Goal: Communication & Community: Answer question/provide support

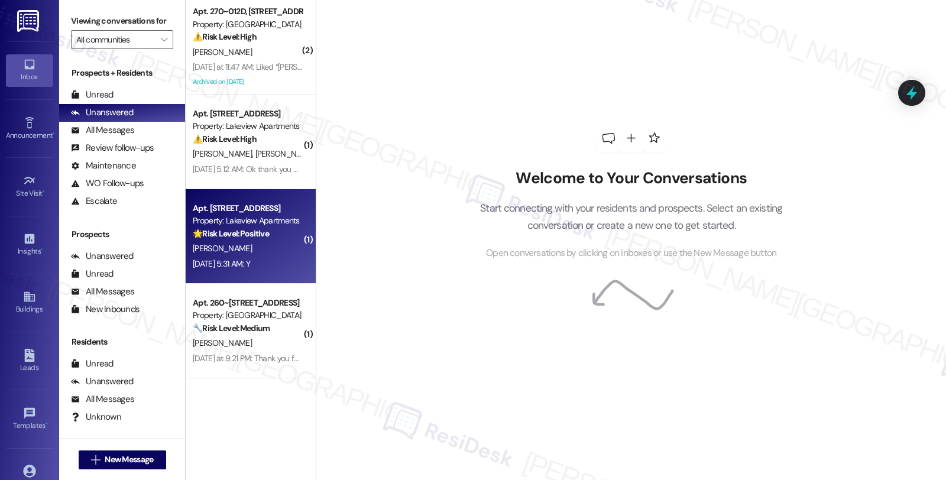
click at [274, 267] on div "[DATE] 5:31 AM: Y [DATE] 5:31 AM: Y" at bounding box center [247, 263] width 112 height 15
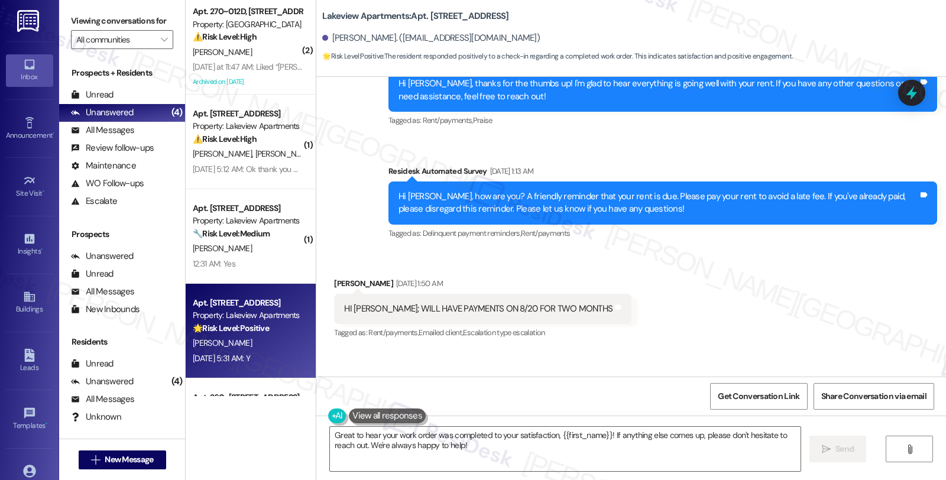
scroll to position [1535, 0]
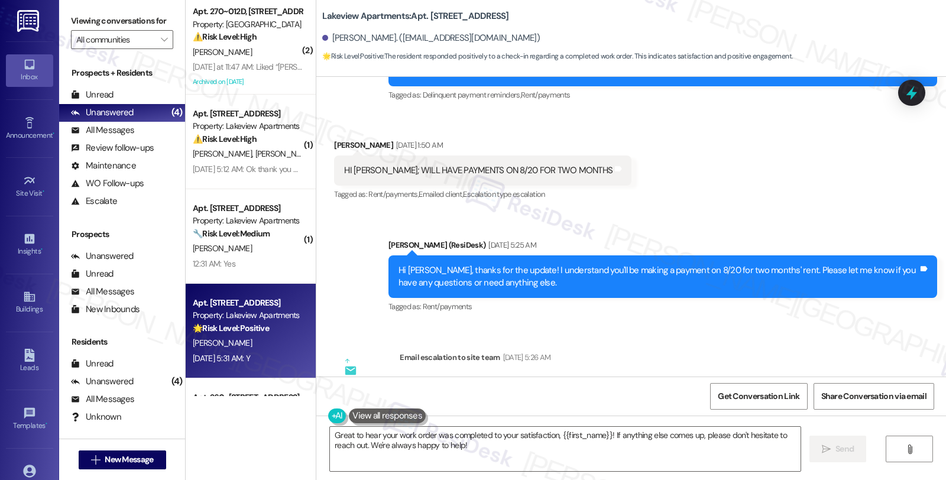
click at [647, 282] on div "Hi [PERSON_NAME], thanks for the update! I understand you'll be making a paymen…" at bounding box center [657, 276] width 519 height 25
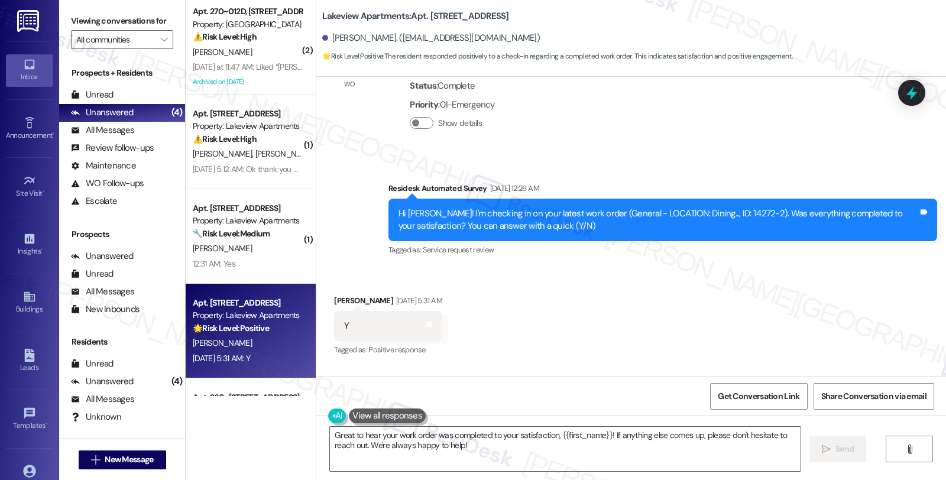
scroll to position [2191, 0]
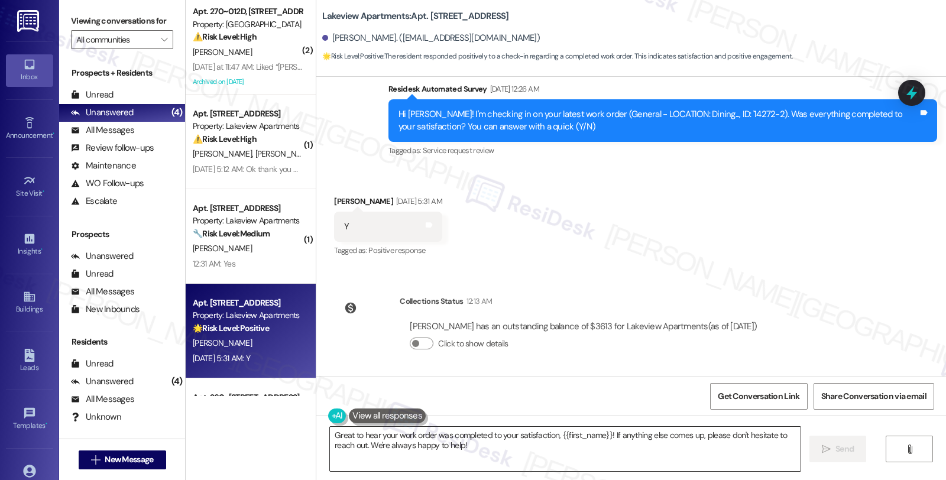
drag, startPoint x: 597, startPoint y: 454, endPoint x: 606, endPoint y: 437, distance: 18.8
click at [597, 454] on textarea "Great to hear your work order was completed to your satisfaction, {{first_name}…" at bounding box center [565, 449] width 470 height 44
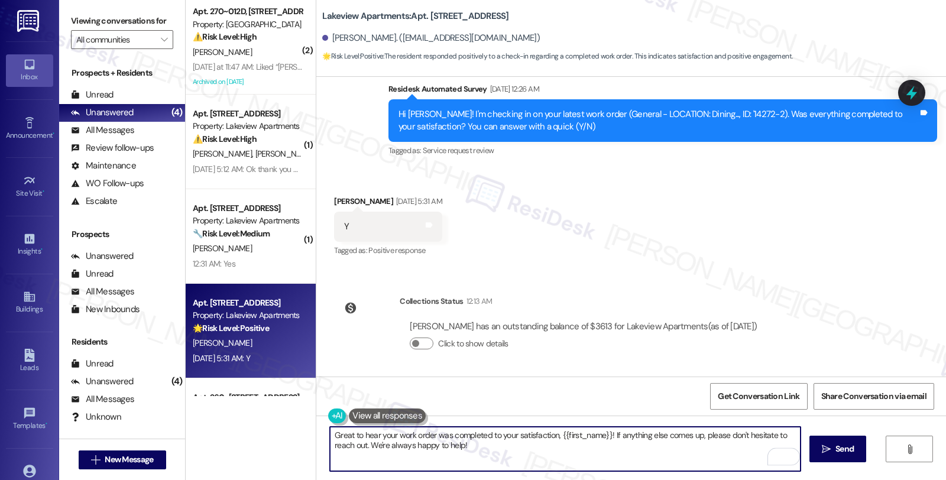
drag, startPoint x: 605, startPoint y: 435, endPoint x: 635, endPoint y: 455, distance: 35.7
click at [635, 455] on textarea "Great to hear your work order was completed to your satisfaction, {{first_name}…" at bounding box center [565, 449] width 470 height 44
paste textarea "We strive to make your experience here as smooth as possible, and your positive…"
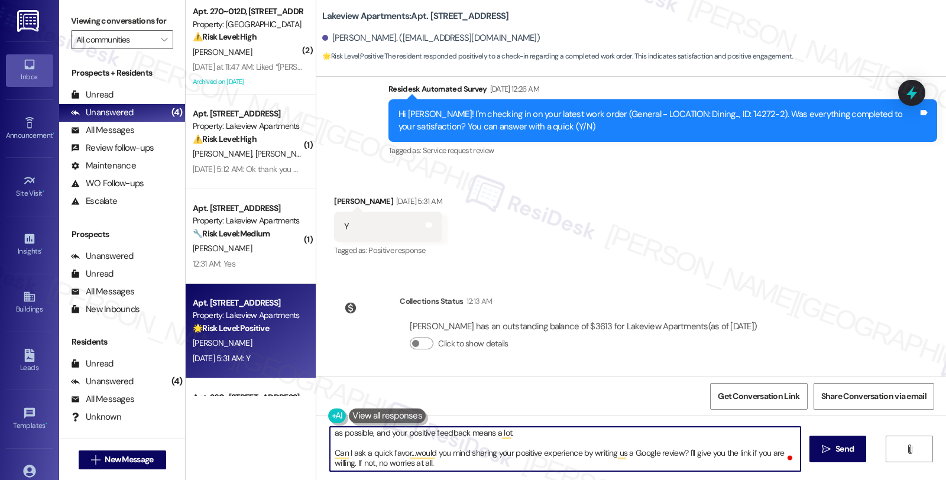
scroll to position [0, 0]
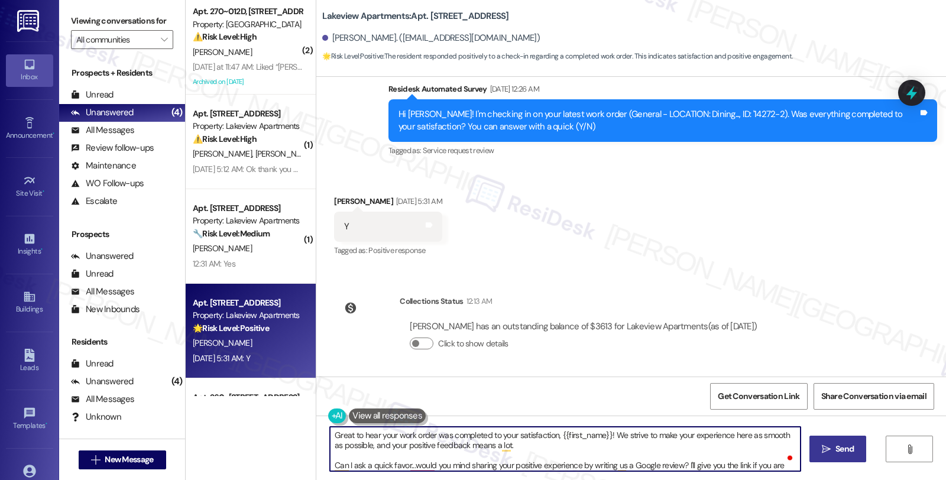
type textarea "Great to hear your work order was completed to your satisfaction, {{first_name}…"
click at [812, 449] on button " Send" at bounding box center [837, 449] width 57 height 27
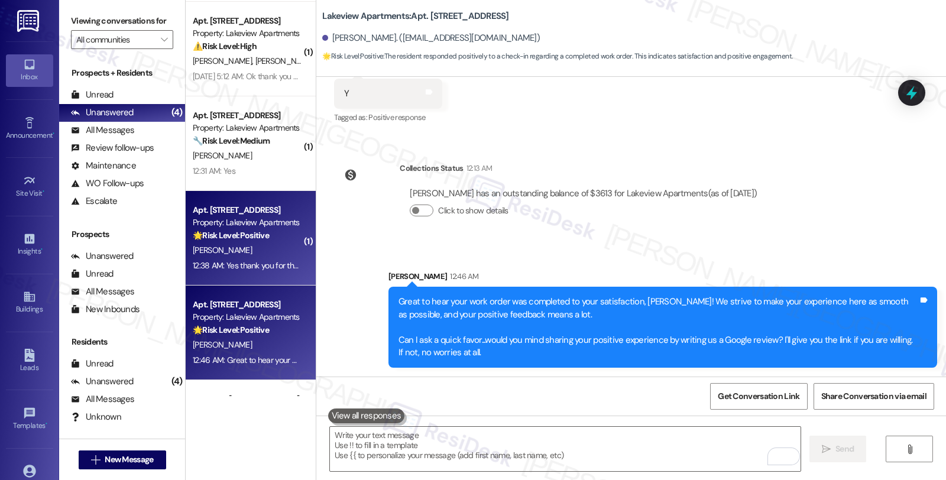
scroll to position [171, 0]
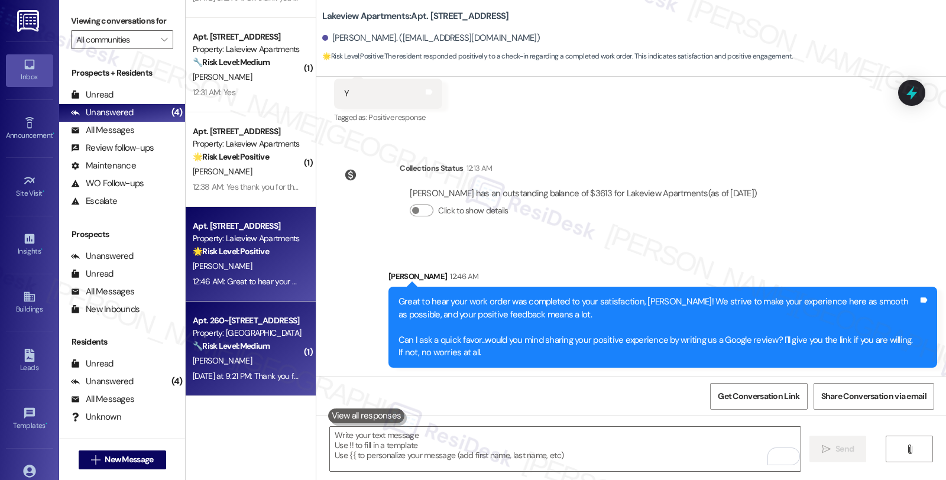
click at [263, 346] on strong "🔧 Risk Level: Medium" at bounding box center [231, 345] width 77 height 11
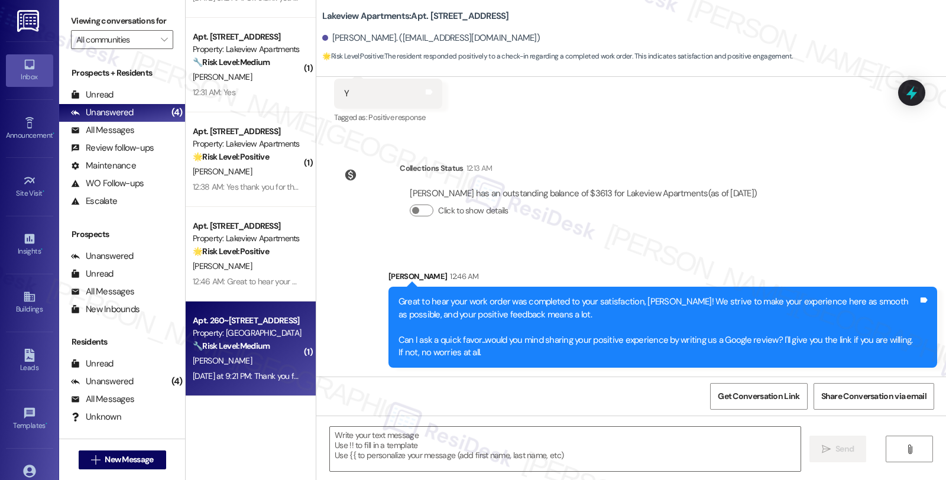
type textarea "Fetching suggested responses. Please feel free to read through the conversation…"
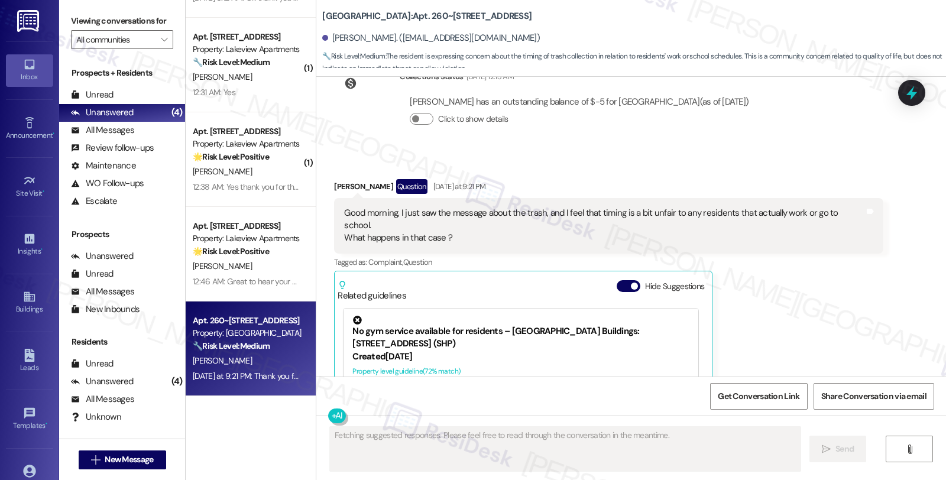
scroll to position [1912, 0]
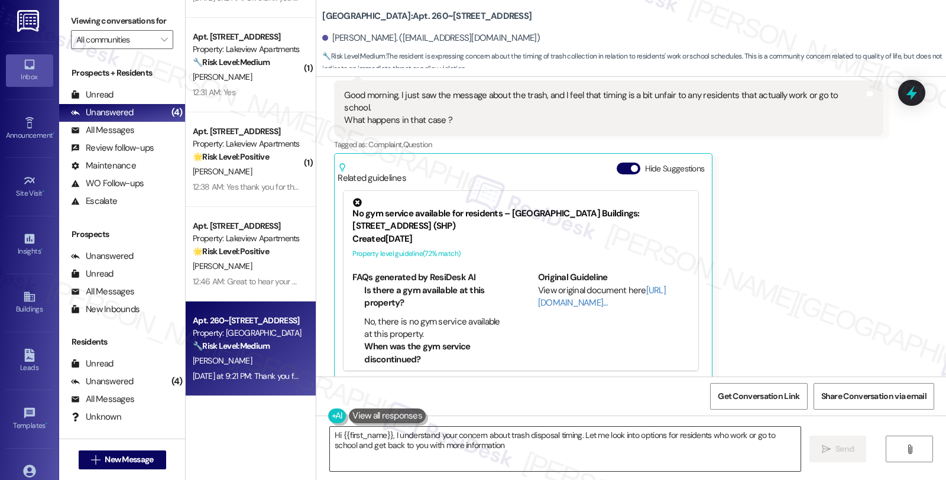
type textarea "Hi {{first_name}}, I understand your concern about trash disposal timing. Let m…"
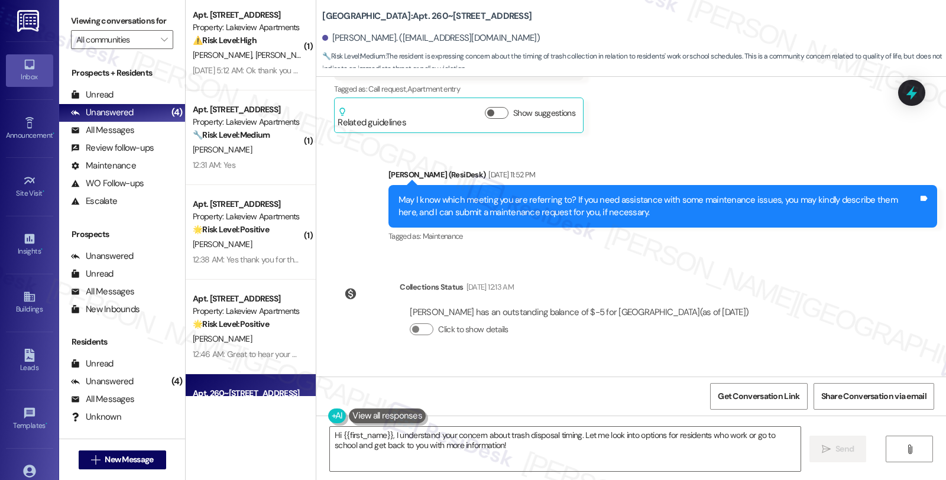
scroll to position [0, 0]
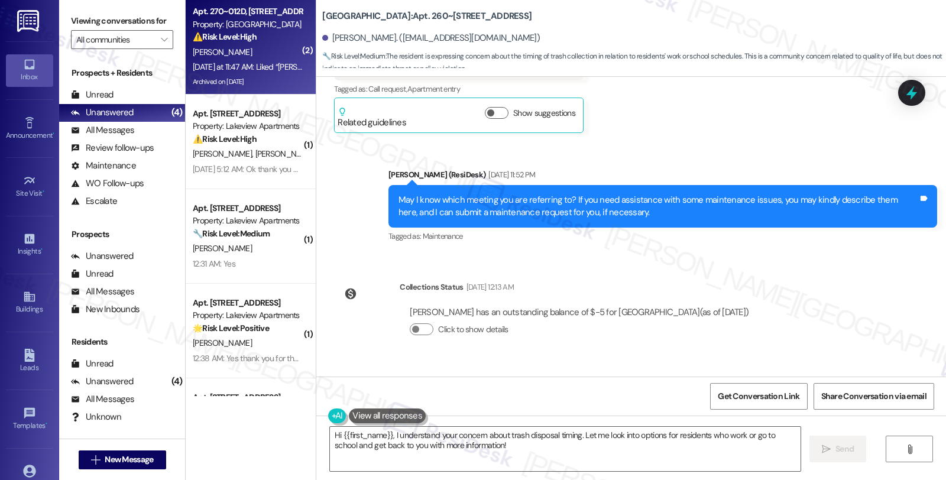
click at [278, 61] on div "Yesterday at 11:47 AM: Liked “Sarah's Assistant (Summit Plaza): Thank you for y…" at bounding box center [658, 66] width 931 height 11
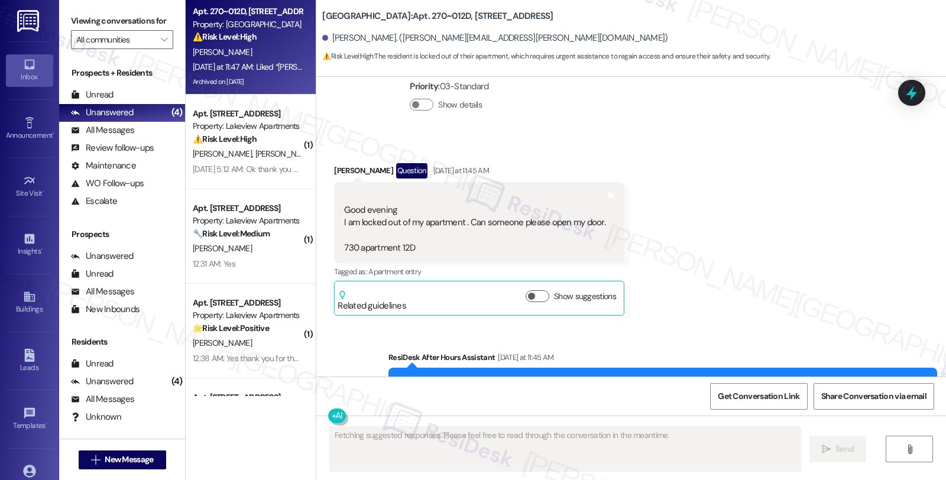
scroll to position [19353, 0]
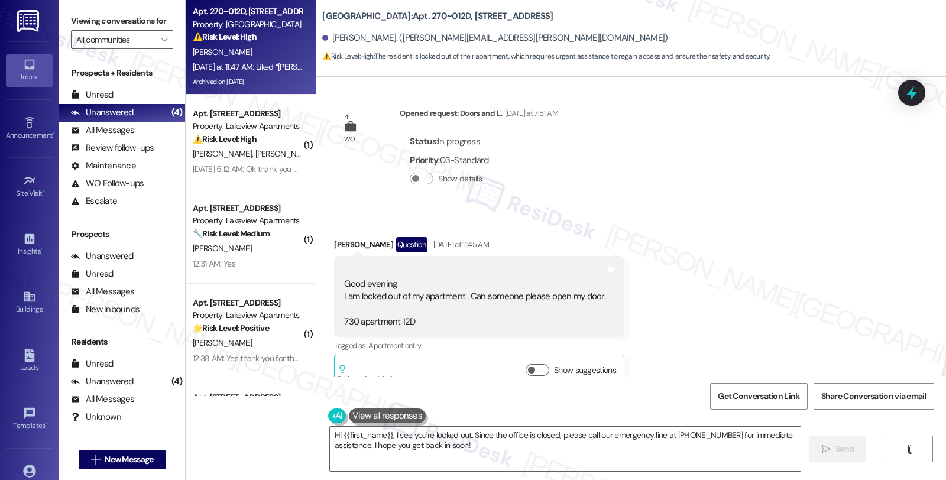
click at [336, 237] on div "Jesenia Franqui Question Yesterday at 11:45 AM" at bounding box center [479, 246] width 290 height 19
click at [389, 434] on textarea "Hi {{first_name}}, I see you're locked out. Since the office is closed, please …" at bounding box center [565, 449] width 470 height 44
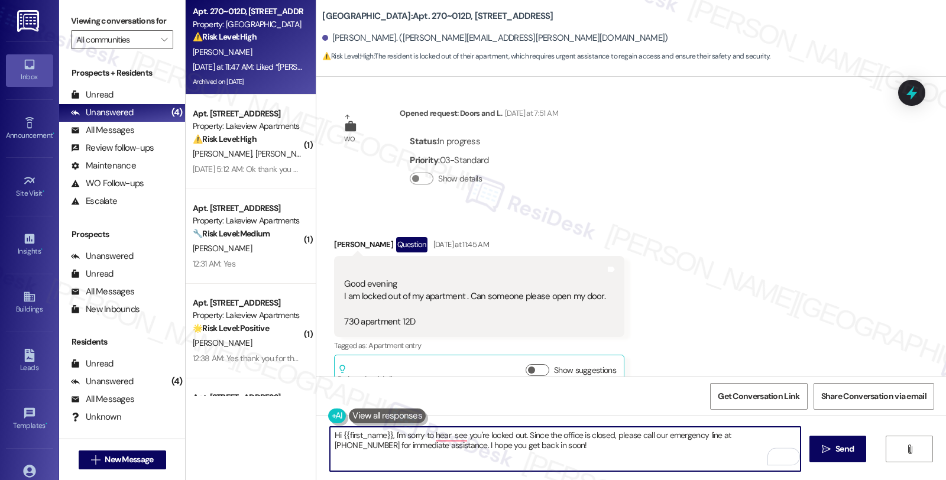
click at [389, 435] on textarea "Hi {{first_name}}, I'm sorry to hear see you're locked out. Since the office is…" at bounding box center [565, 449] width 470 height 44
click at [465, 432] on textarea "Hi {{first_name}}, I see you're locked out. Since the office is closed, please …" at bounding box center [565, 449] width 470 height 44
click at [729, 435] on textarea "Hi {{first_name}}, I see you're locked out. Sorry for the delayed response, as …" at bounding box center [565, 449] width 470 height 44
click at [452, 445] on textarea "Hi {{first_name}}, I see you're locked out. Sorry for the delayed response, as …" at bounding box center [565, 449] width 470 height 44
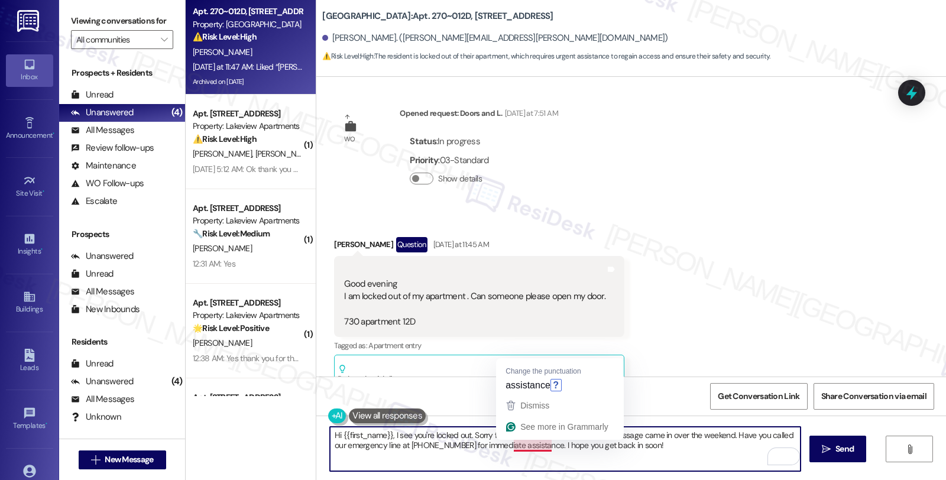
click at [541, 448] on textarea "Hi {{first_name}}, I see you're locked out. Sorry for the delayed response, as …" at bounding box center [565, 449] width 470 height 44
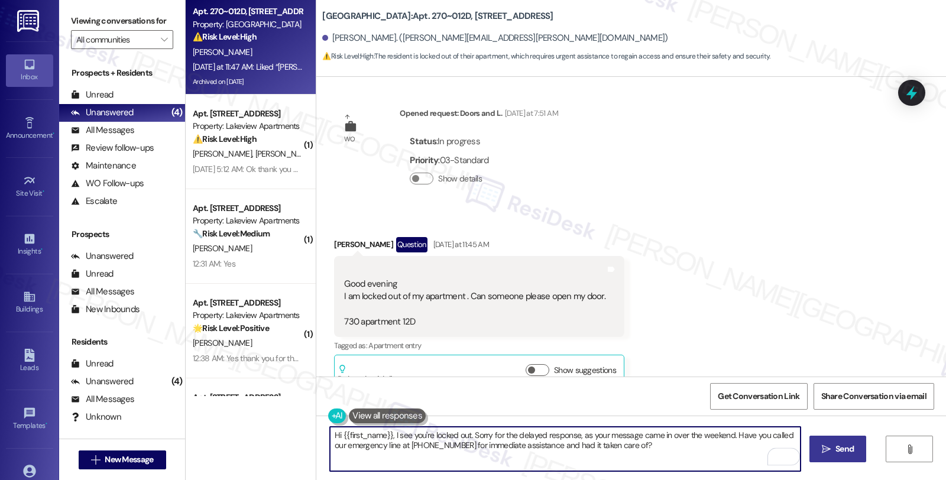
type textarea "Hi {{first_name}}, I see you're locked out. Sorry for the delayed response, as …"
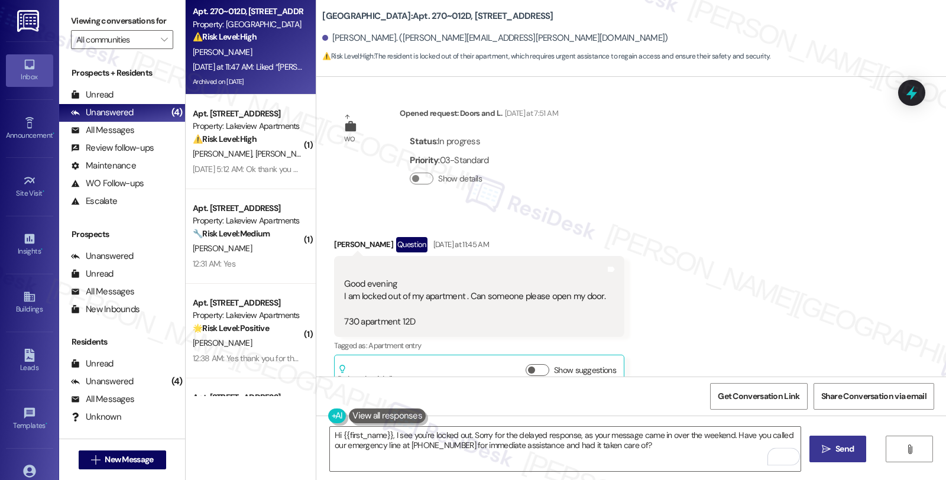
click at [824, 444] on icon "" at bounding box center [825, 448] width 9 height 9
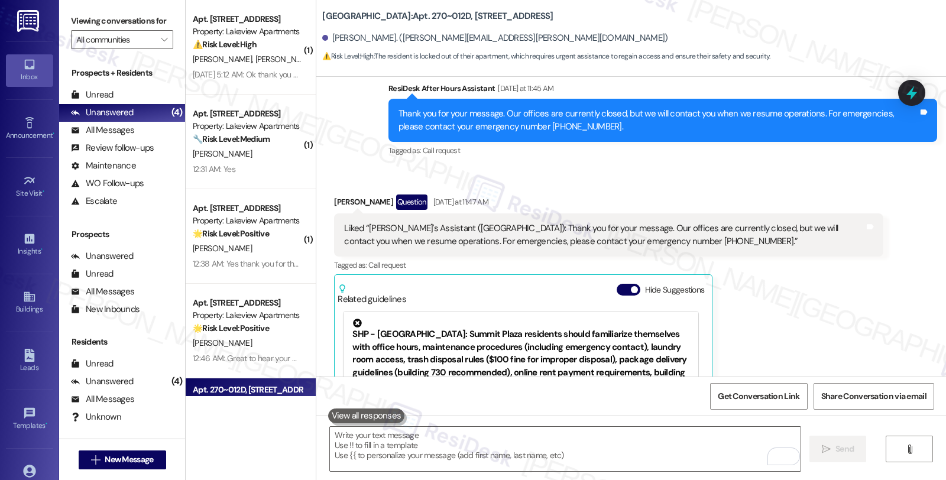
scroll to position [19907, 0]
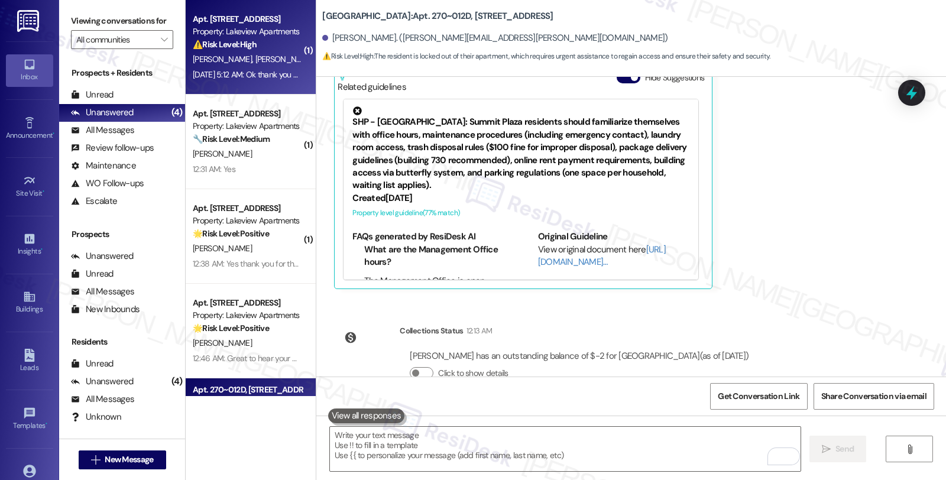
click at [296, 45] on div "Apt. 104~16C, 4 East 107th Street Property: Lakeview Apartments ⚠️ Risk Level: …" at bounding box center [251, 47] width 130 height 95
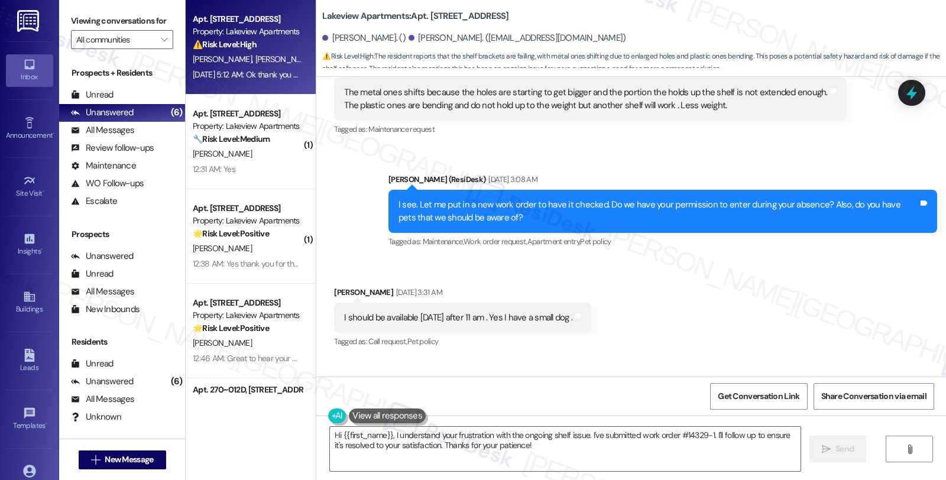
scroll to position [2633, 0]
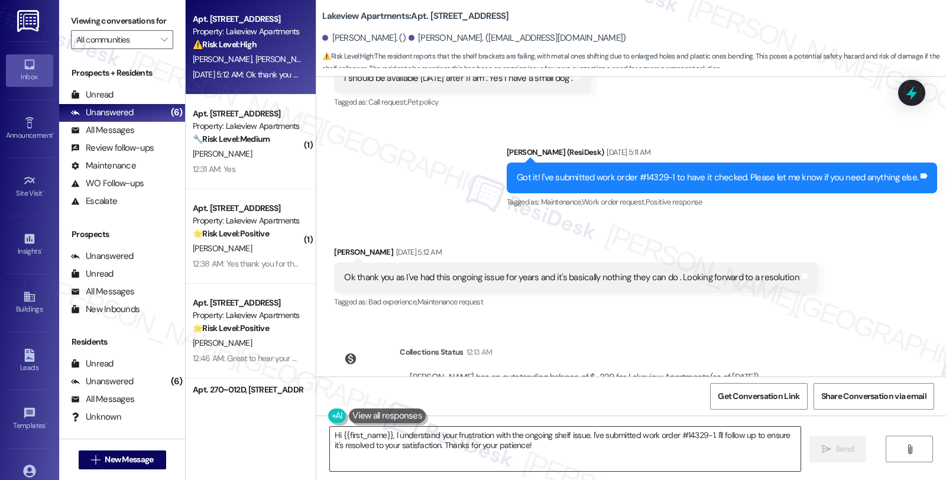
click at [707, 433] on textarea "Hi {{first_name}}, I understand your frustration with the ongoing shelf issue. …" at bounding box center [565, 449] width 470 height 44
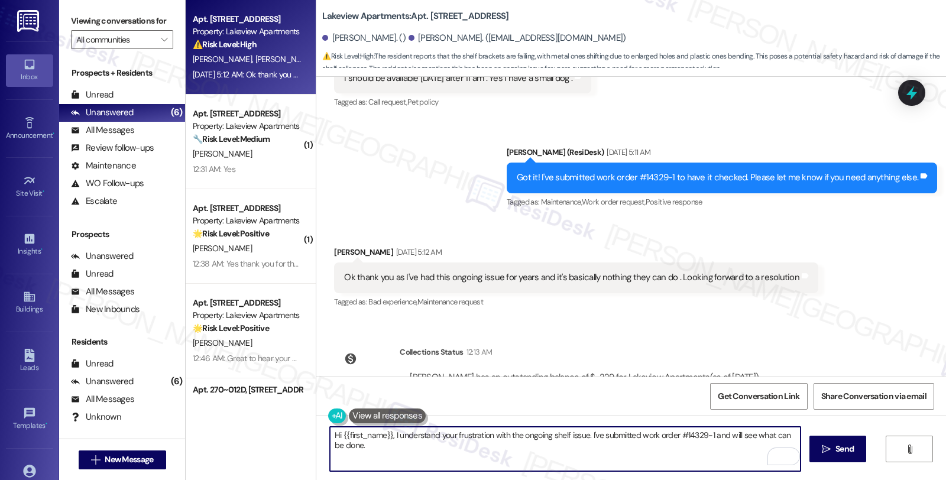
click at [464, 448] on textarea "Hi {{first_name}}, I understand your frustration with the ongoing shelf issue. …" at bounding box center [565, 449] width 470 height 44
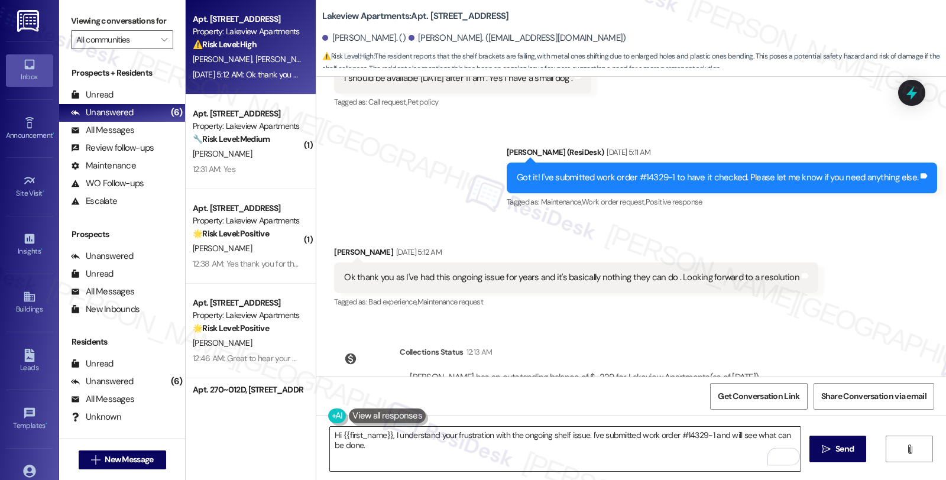
click at [441, 444] on textarea "Hi {{first_name}}, I understand your frustration with the ongoing shelf issue. …" at bounding box center [565, 449] width 470 height 44
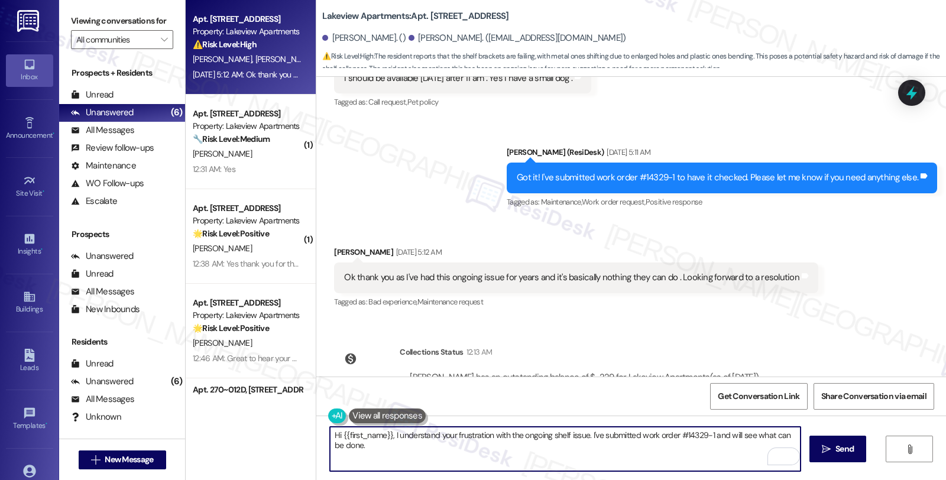
paste textarea "Should you have other concerns, please feel free to reach out. Have a great day!"
type textarea "Hi {{first_name}}, I understand your frustration with the ongoing shelf issue. …"
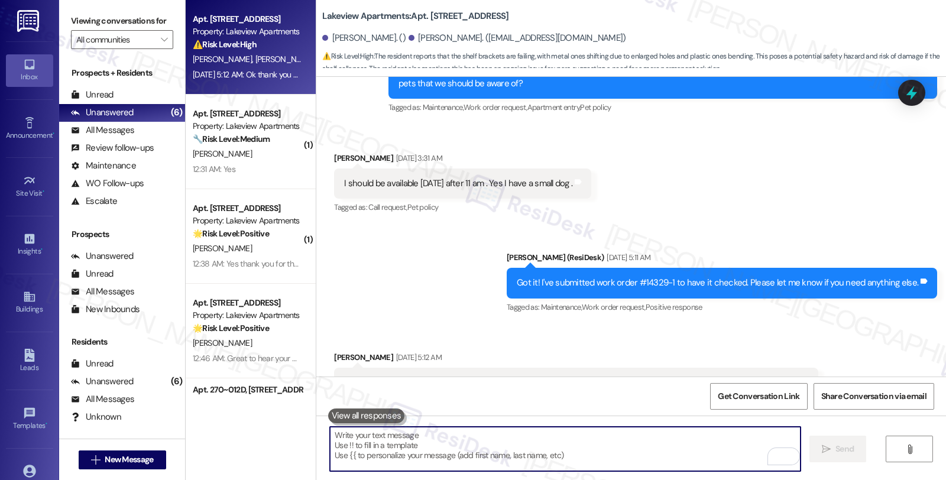
scroll to position [2525, 0]
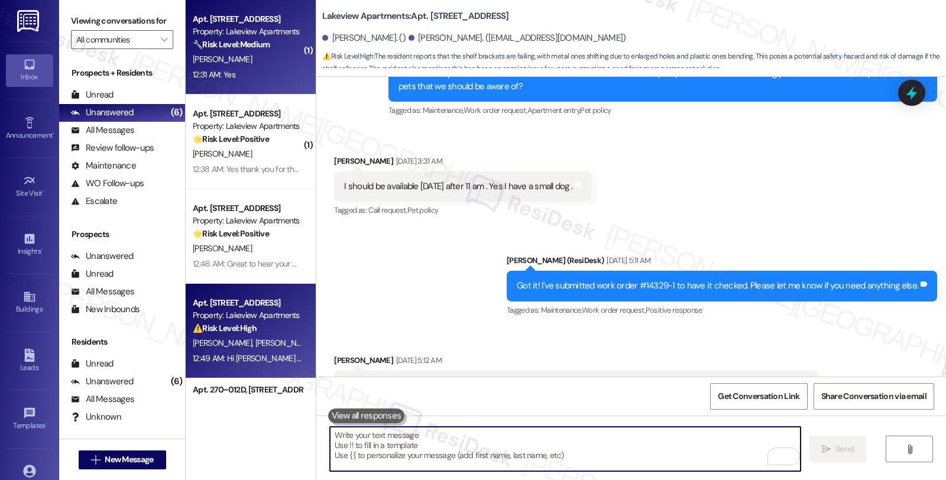
click at [262, 31] on div "Property: Lakeview Apartments" at bounding box center [247, 31] width 109 height 12
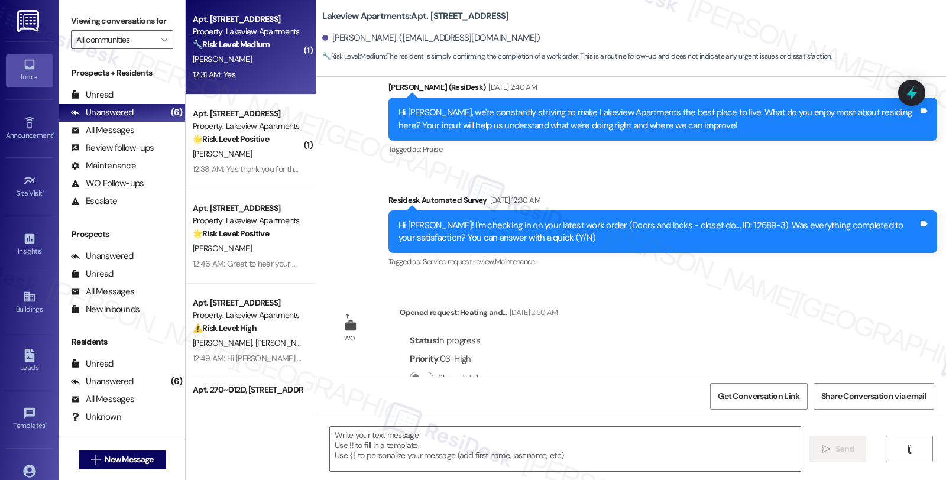
type textarea "Fetching suggested responses. Please feel free to read through the conversation…"
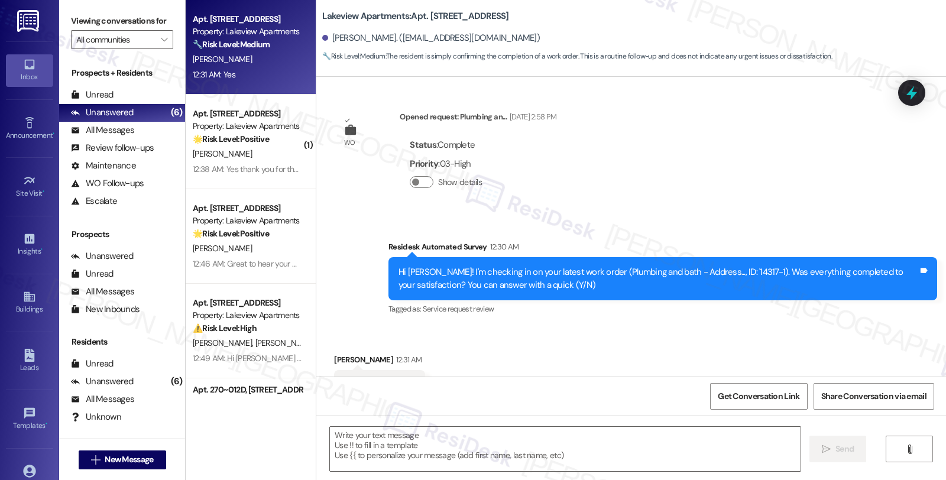
scroll to position [1340, 0]
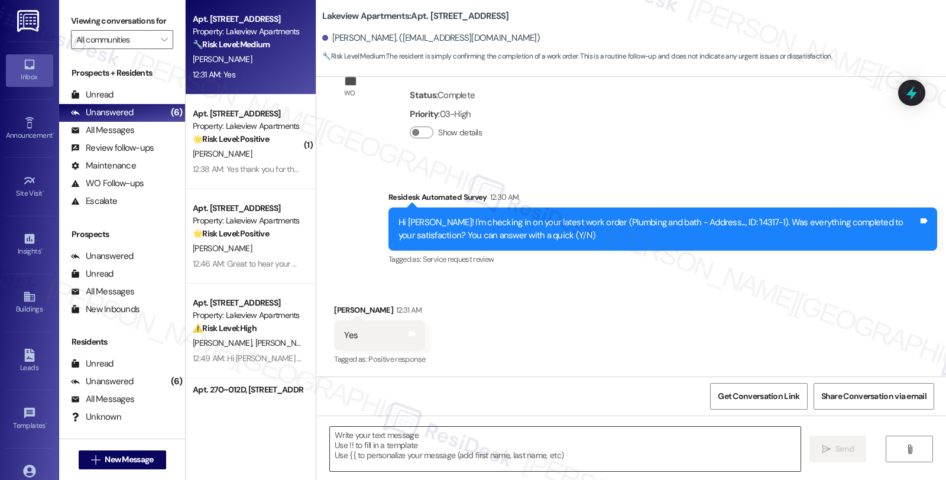
click at [528, 444] on textarea at bounding box center [565, 449] width 470 height 44
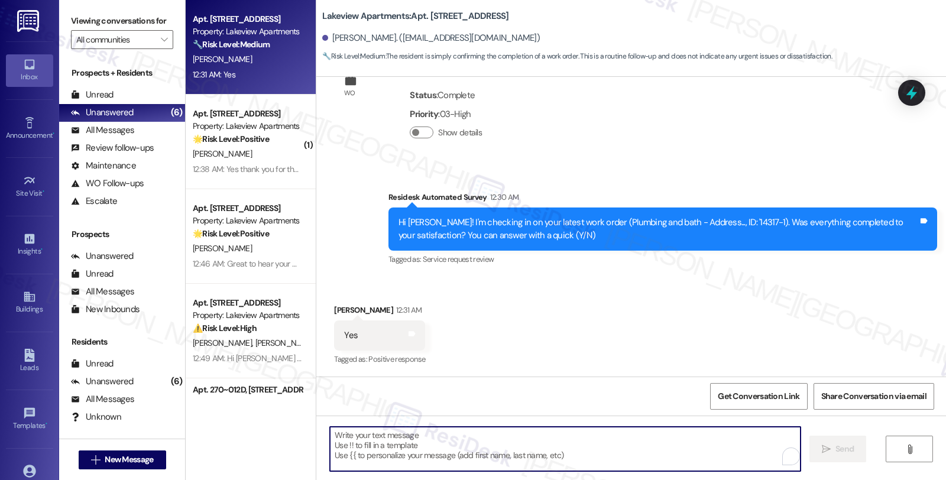
paste textarea "Hi, it’s great to hear from you and I’m glad your latest work order has been co…"
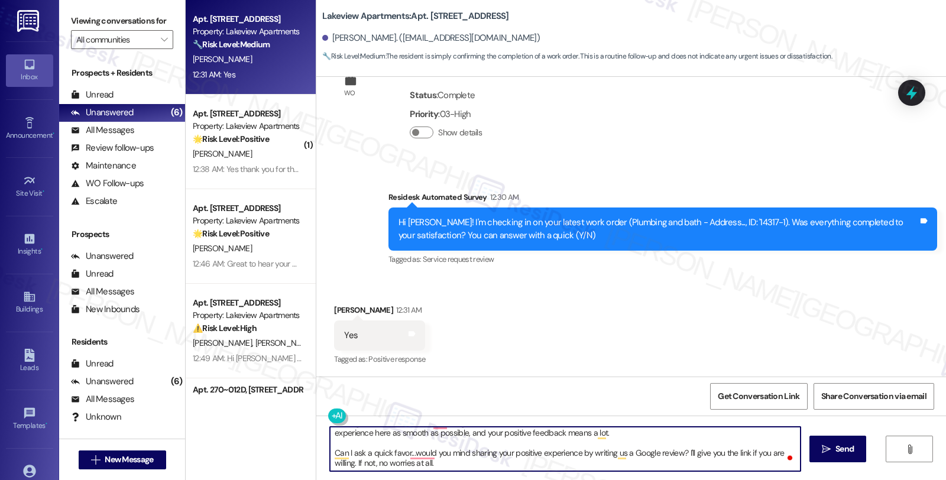
scroll to position [12, 0]
click at [325, 304] on div "Received via SMS Diane Singleton 12:31 AM Yes Tags and notes Tagged as: Positiv…" at bounding box center [379, 336] width 109 height 82
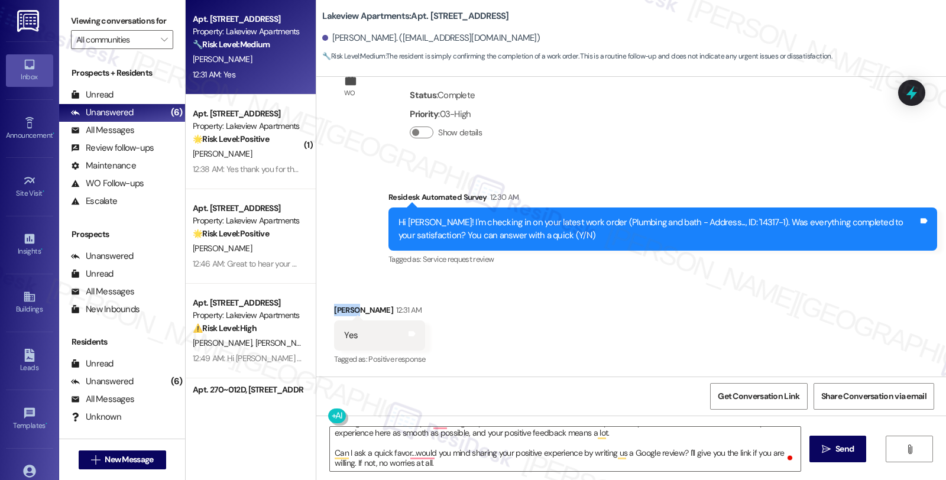
click at [325, 304] on div "Received via SMS Diane Singleton 12:31 AM Yes Tags and notes Tagged as: Positiv…" at bounding box center [379, 336] width 109 height 82
copy div "Diane"
click at [384, 438] on textarea "Hi, it’s great to hear from you and I’m glad your latest work order has been co…" at bounding box center [565, 449] width 470 height 44
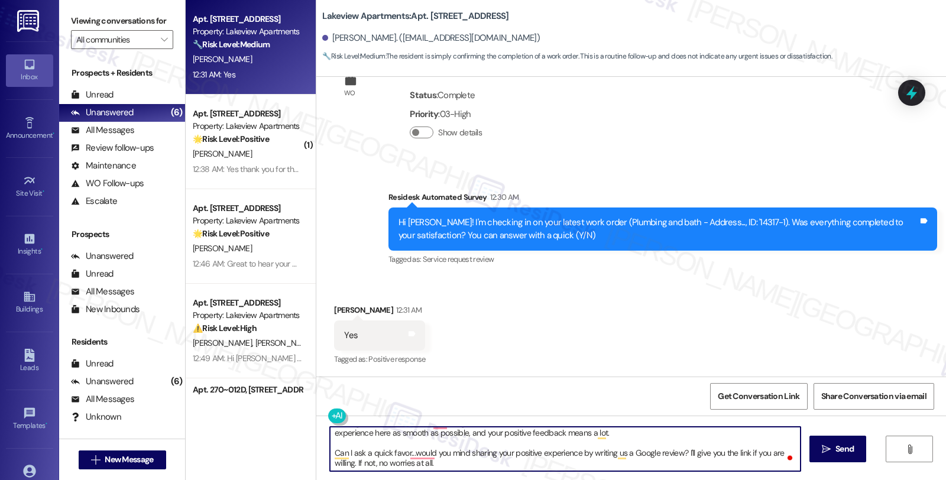
scroll to position [0, 0]
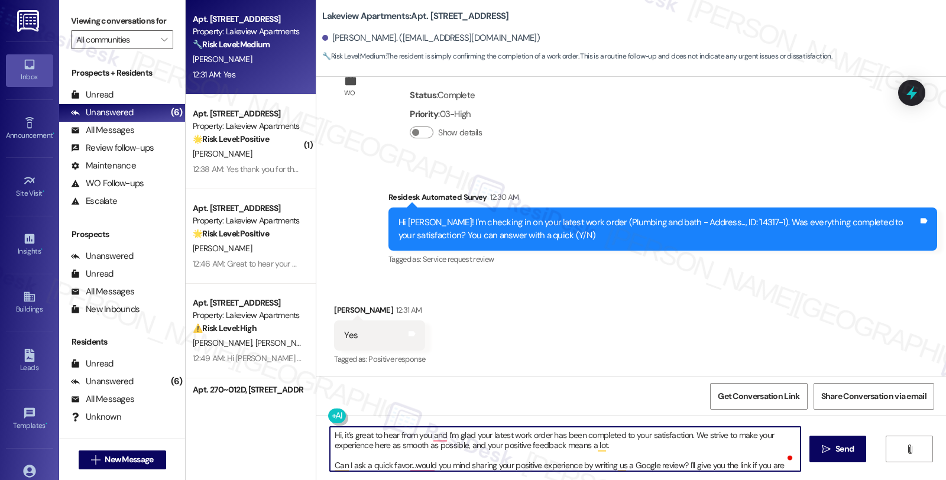
click at [332, 435] on textarea "Hi, it’s great to hear from you and I’m glad your latest work order has been co…" at bounding box center [565, 449] width 470 height 44
paste textarea "Diane"
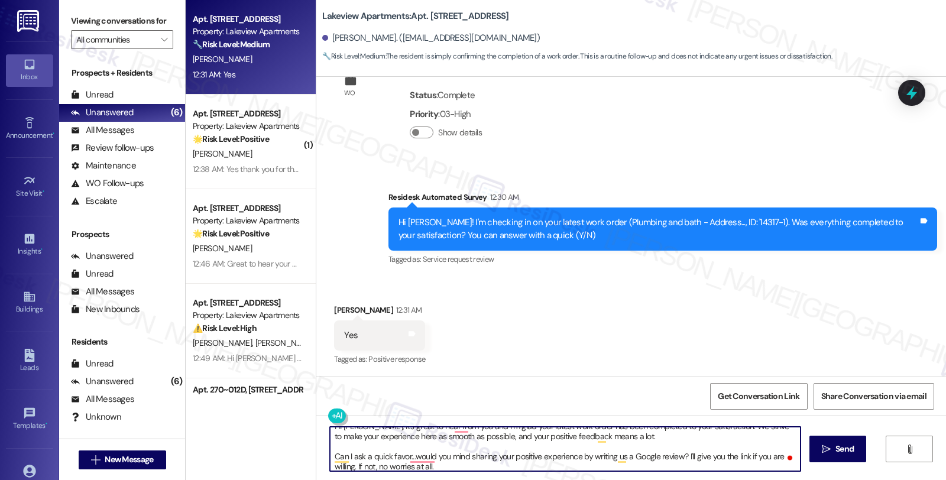
scroll to position [12, 0]
type textarea "Hi Diane, it’s great to hear from you and I’m glad your latest work order has b…"
click at [835, 452] on span "Send" at bounding box center [844, 449] width 18 height 12
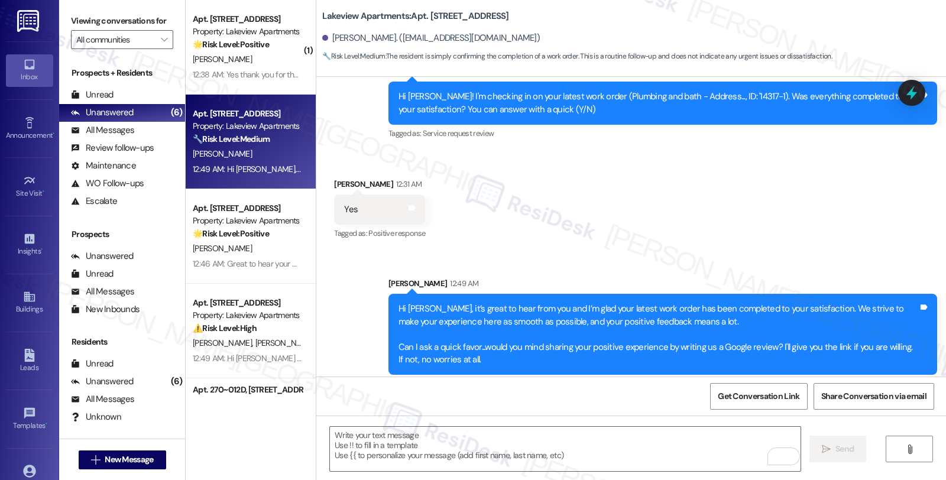
scroll to position [1473, 0]
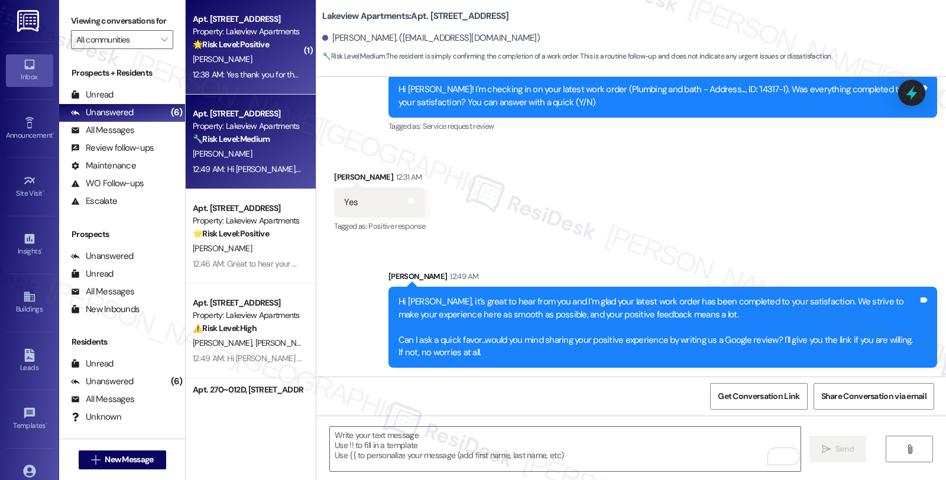
click at [254, 59] on div "[PERSON_NAME]" at bounding box center [247, 59] width 112 height 15
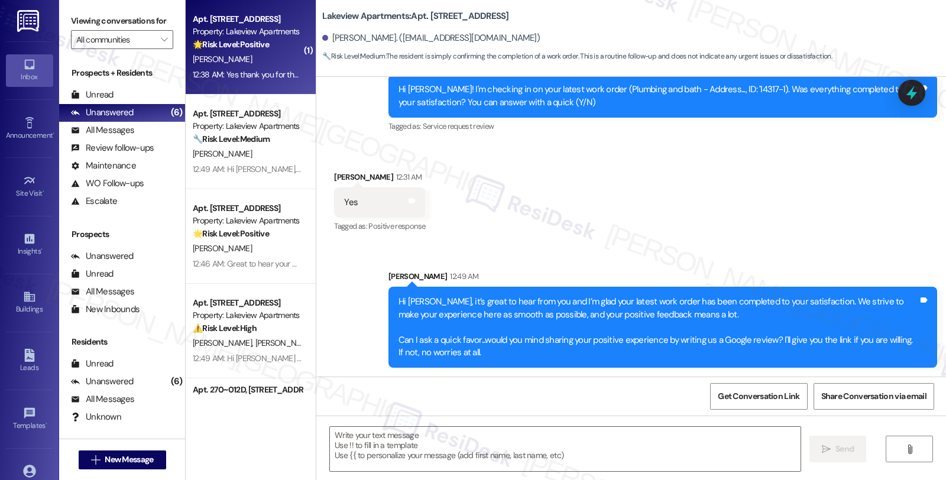
type textarea "Fetching suggested responses. Please feel free to read through the conversation…"
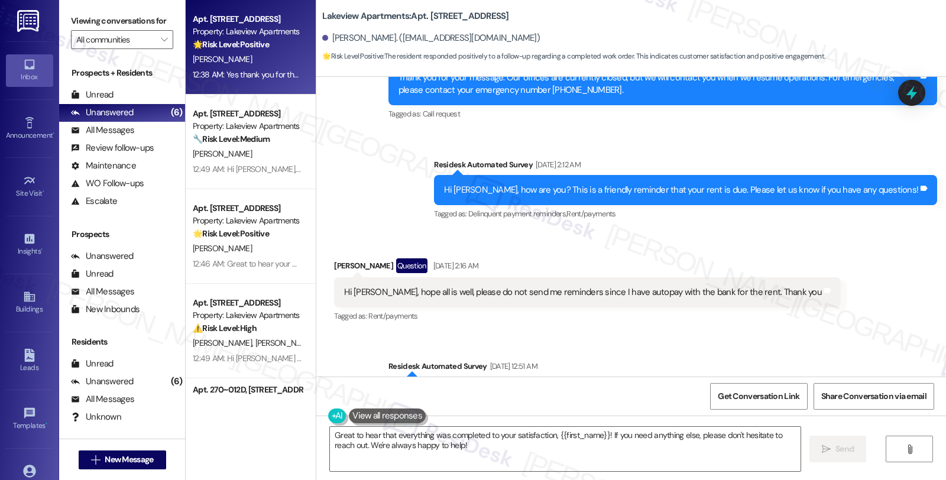
scroll to position [0, 0]
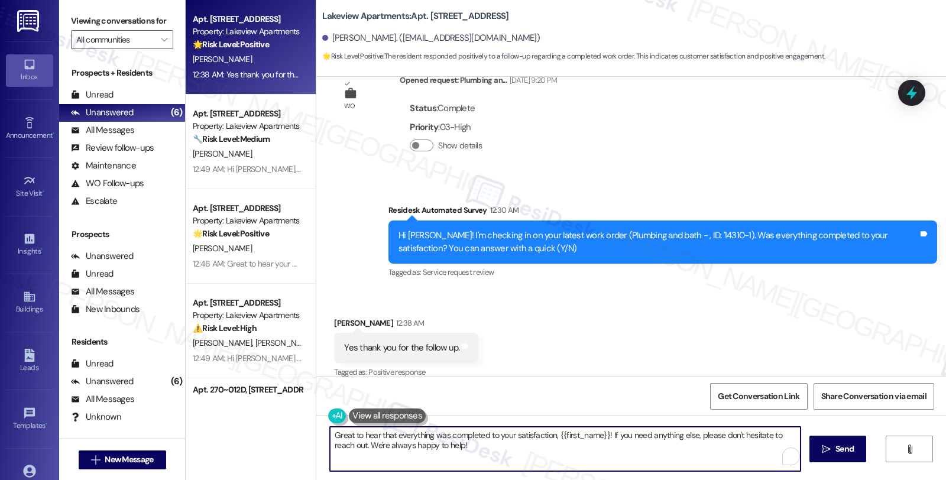
drag, startPoint x: 604, startPoint y: 434, endPoint x: 631, endPoint y: 460, distance: 36.8
click at [631, 460] on textarea "Great to hear that everything was completed to your satisfaction, {{first_name}…" at bounding box center [565, 449] width 470 height 44
paste textarea "Diane"
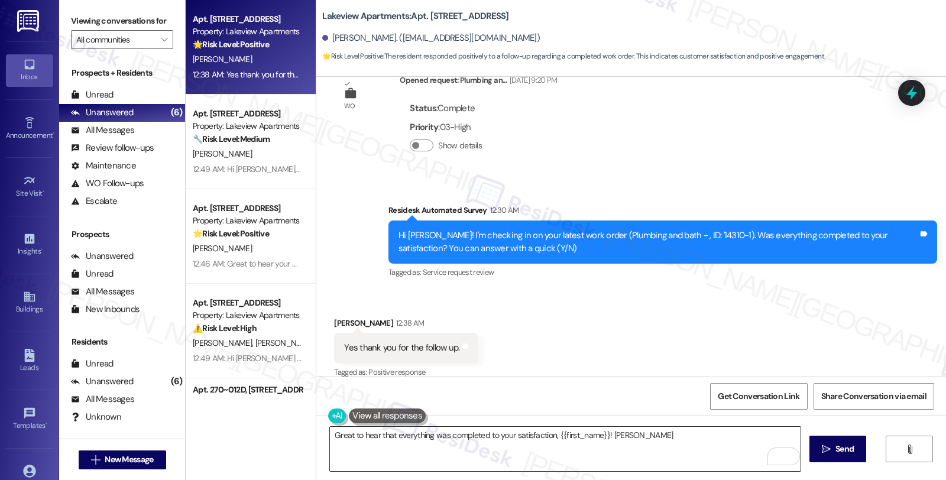
click at [612, 439] on textarea "Great to hear that everything was completed to your satisfaction, {{first_name}…" at bounding box center [565, 449] width 470 height 44
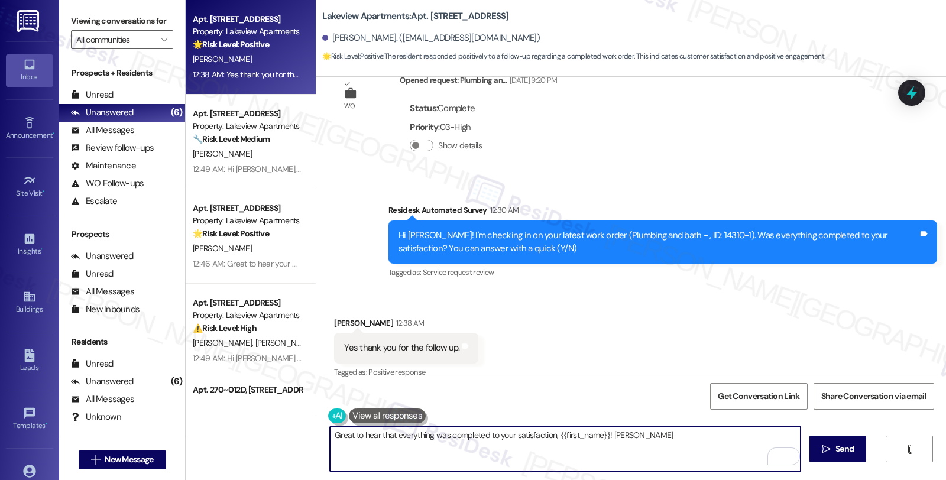
paste textarea "We strive to make your experience here as smooth as possible, and your positive…"
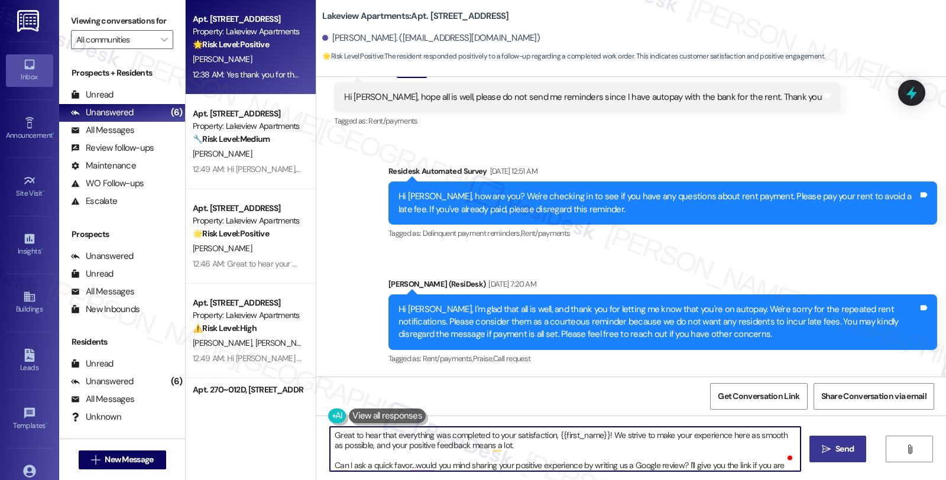
type textarea "Great to hear that everything was completed to your satisfaction, {{first_name}…"
click at [814, 447] on button " Send" at bounding box center [837, 449] width 57 height 27
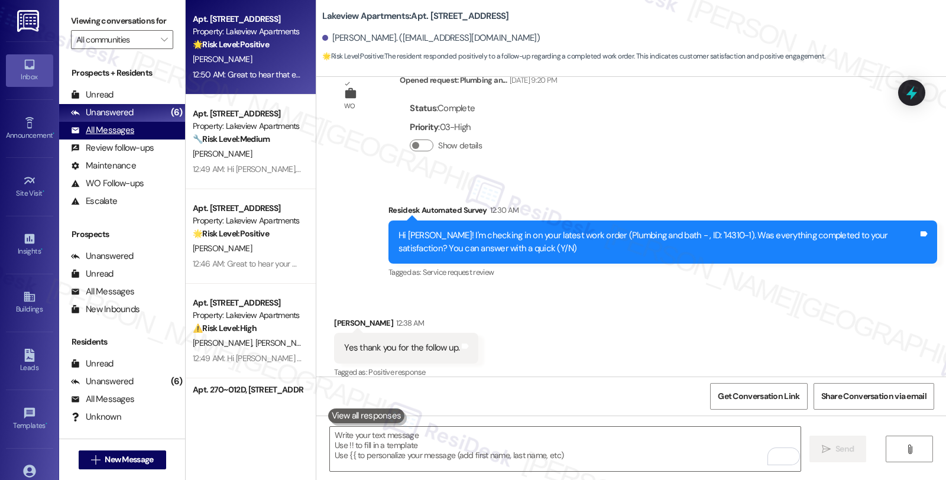
click at [131, 137] on div "All Messages" at bounding box center [102, 130] width 63 height 12
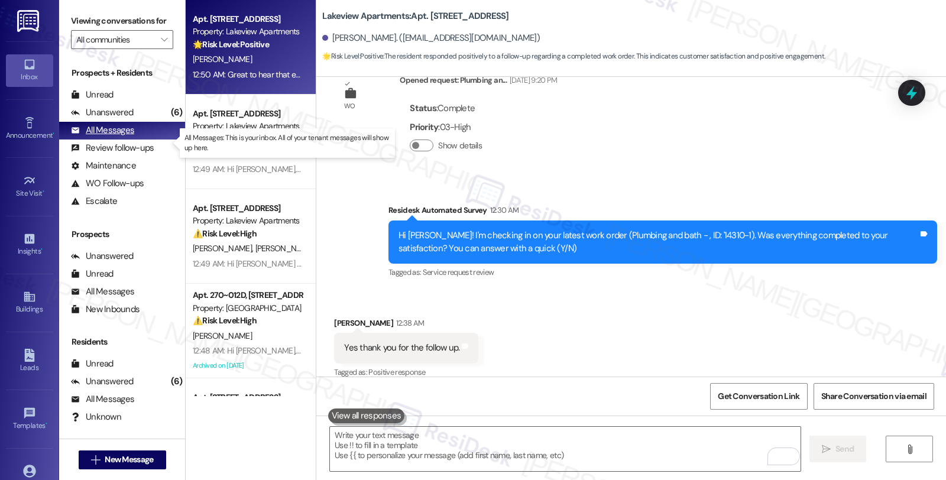
click at [111, 137] on div "All Messages" at bounding box center [102, 130] width 63 height 12
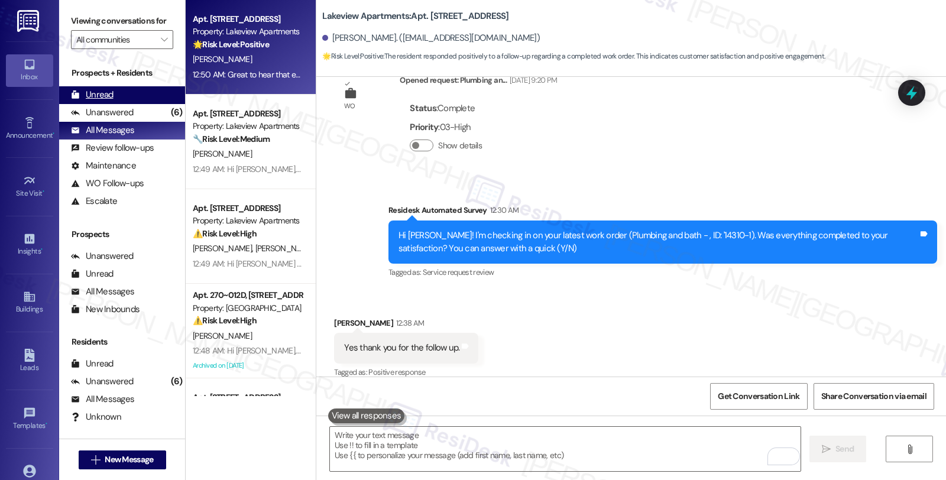
click at [114, 104] on div "Unread (0)" at bounding box center [122, 95] width 126 height 18
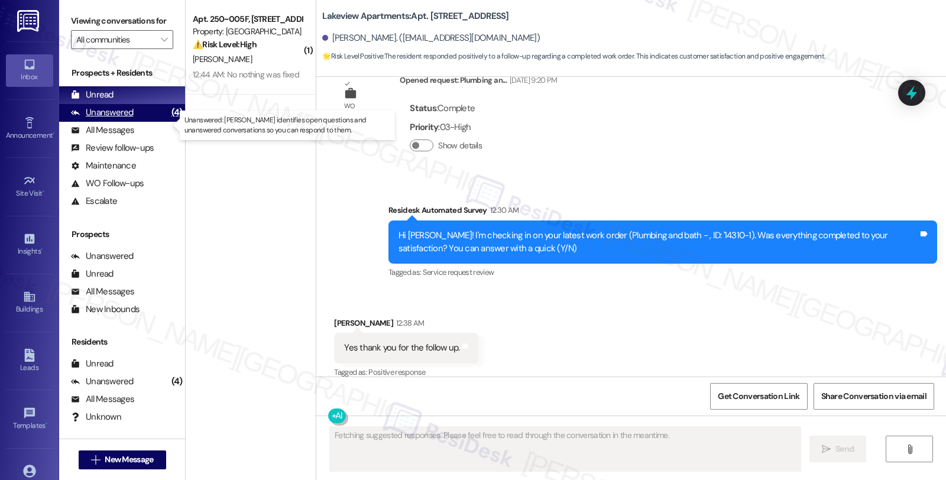
click at [125, 119] on div "Unanswered" at bounding box center [102, 112] width 63 height 12
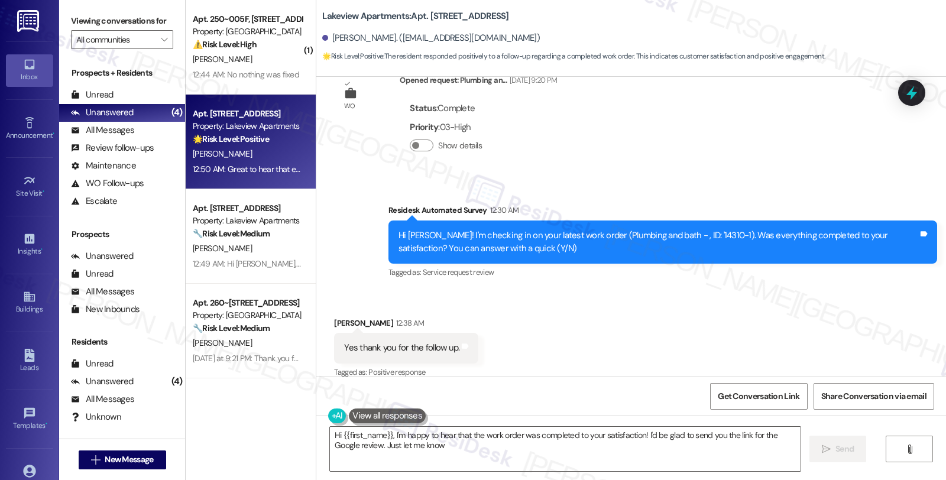
type textarea "Hi {{first_name}}, I'm happy to hear that the work order was completed to your …"
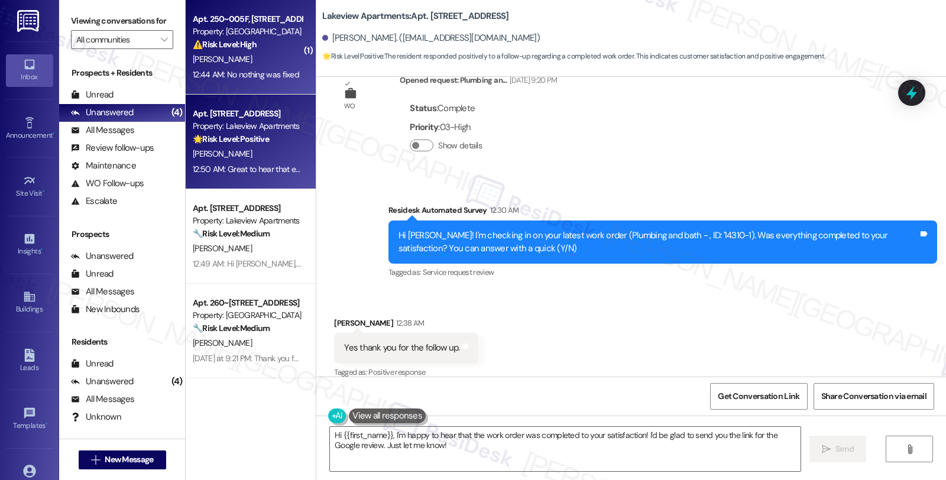
click at [249, 44] on strong "⚠️ Risk Level: High" at bounding box center [225, 44] width 64 height 11
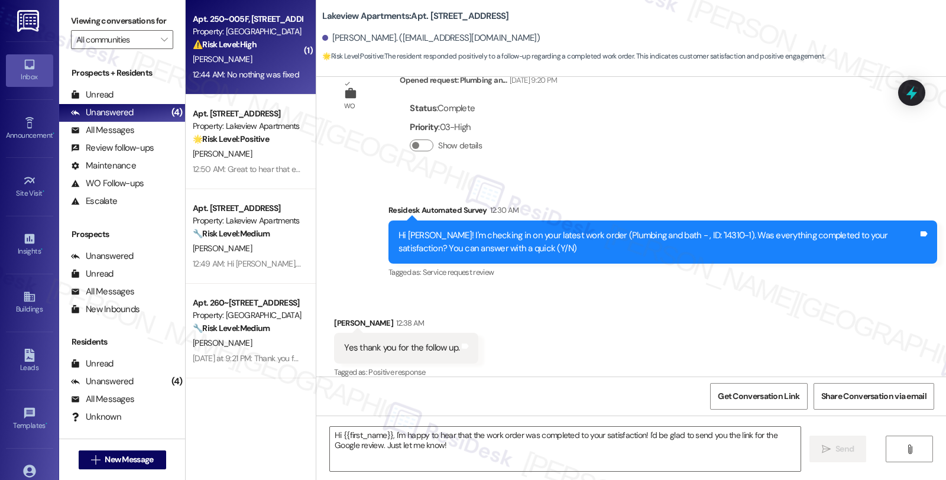
type textarea "Fetching suggested responses. Please feel free to read through the conversation…"
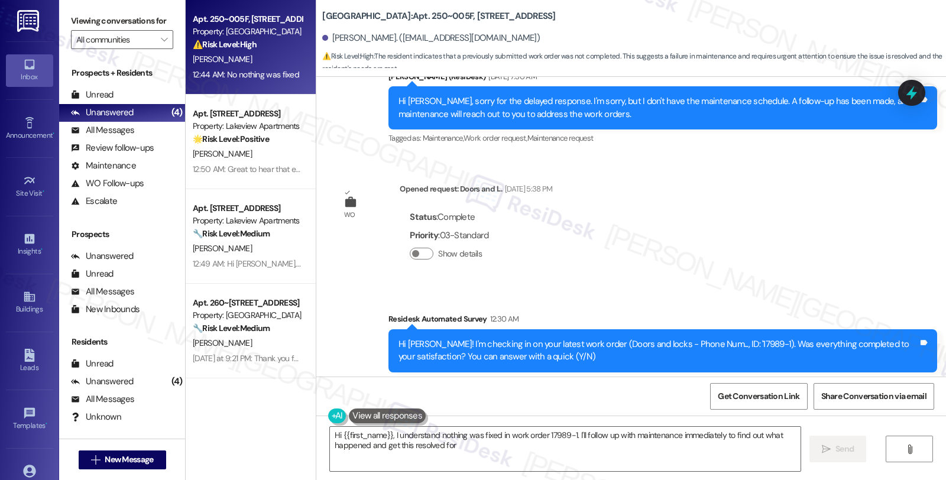
scroll to position [4815, 0]
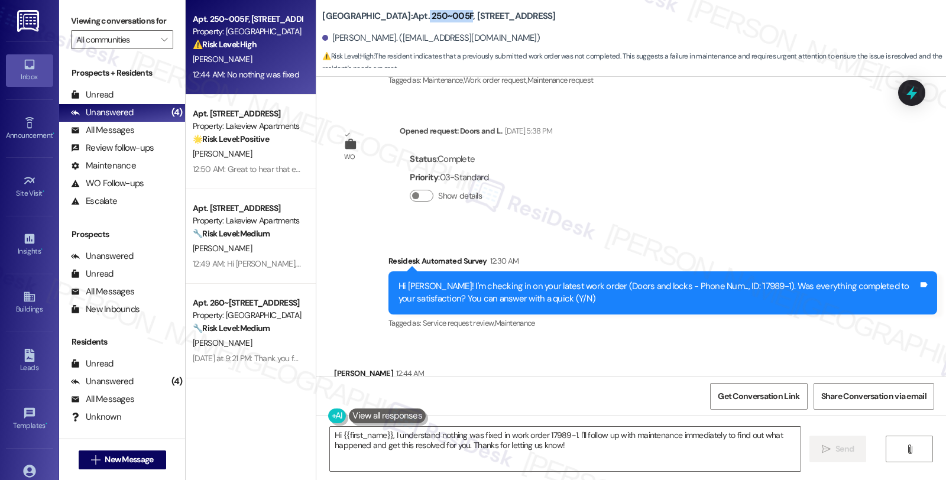
drag, startPoint x: 387, startPoint y: 14, endPoint x: 427, endPoint y: 14, distance: 40.2
click at [427, 14] on b "Summit Plaza: Apt. 250~005F, 730 Newark Avenue" at bounding box center [438, 16] width 233 height 12
copy b "250~005F"
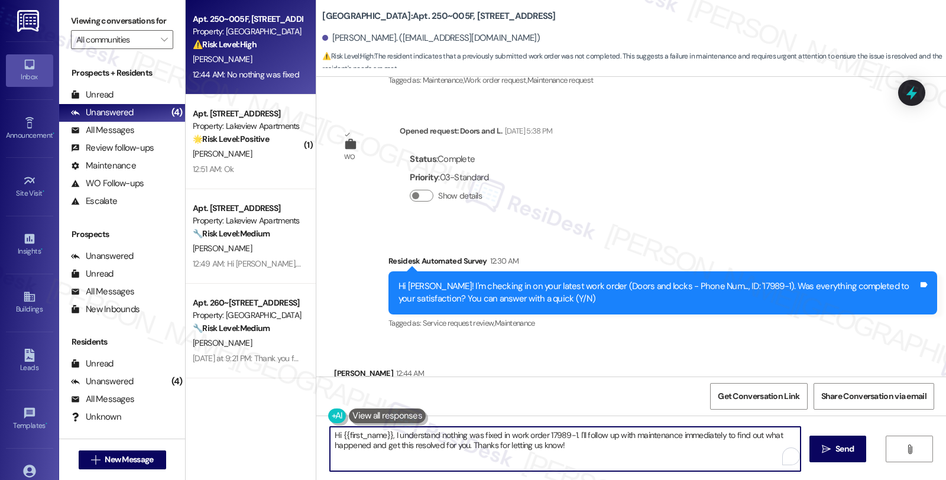
drag, startPoint x: 570, startPoint y: 439, endPoint x: 613, endPoint y: 448, distance: 44.2
click at [613, 448] on textarea "Hi {{first_name}}, I understand nothing was fixed in work order 17989-1. I'll f…" at bounding box center [565, 449] width 470 height 44
click at [380, 443] on textarea "Hi {{first_name}}, I understand nothing was fixed in work order 17989-1. Could …" at bounding box center [565, 449] width 470 height 44
click at [561, 447] on textarea "Hi {{first_name}}, I understand nothing was fixed in work order 17989-1. Could …" at bounding box center [565, 449] width 470 height 44
type textarea "Hi {{first_name}}, I understand nothing was fixed in work order 17989-1. Could …"
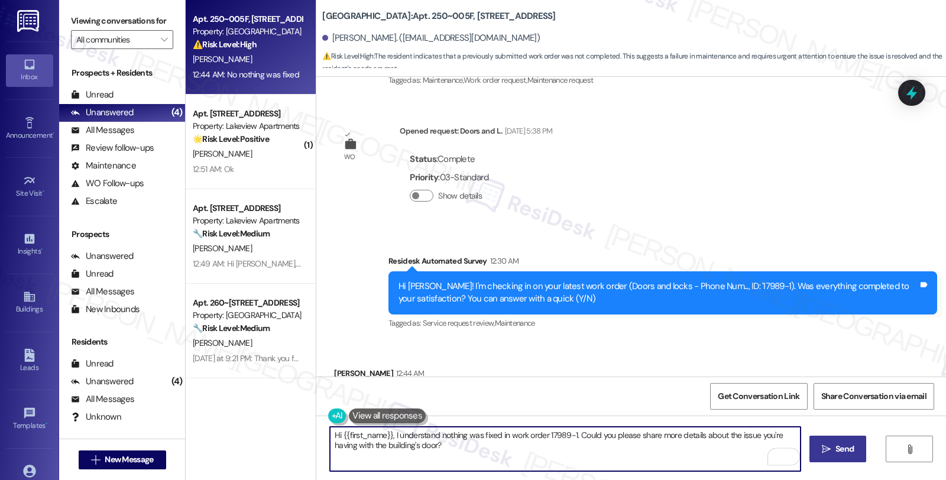
click at [819, 444] on span " Send" at bounding box center [837, 449] width 37 height 12
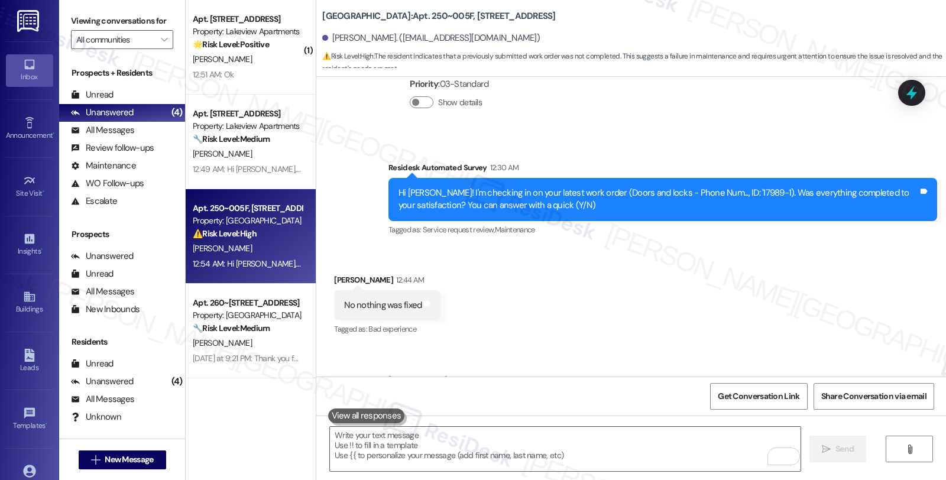
scroll to position [4911, 0]
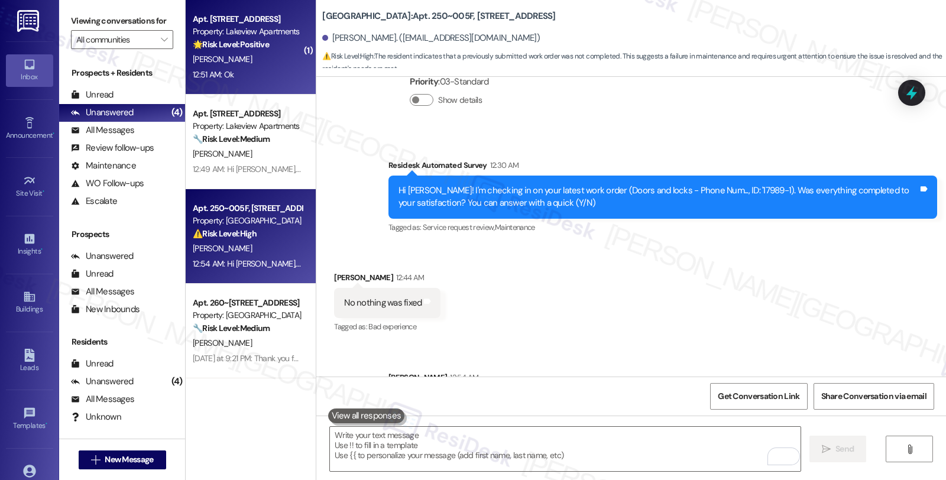
click at [258, 69] on div "12:51 AM: Ok 12:51 AM: Ok" at bounding box center [247, 74] width 112 height 15
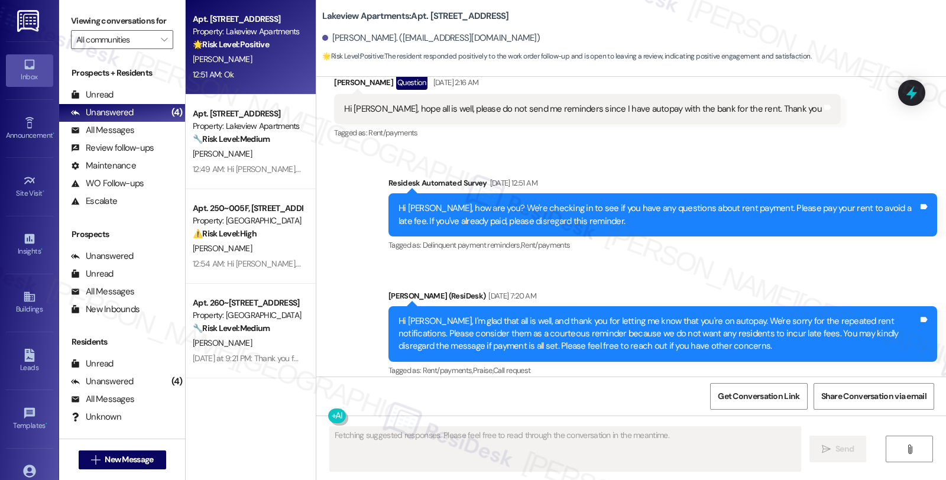
scroll to position [1966, 0]
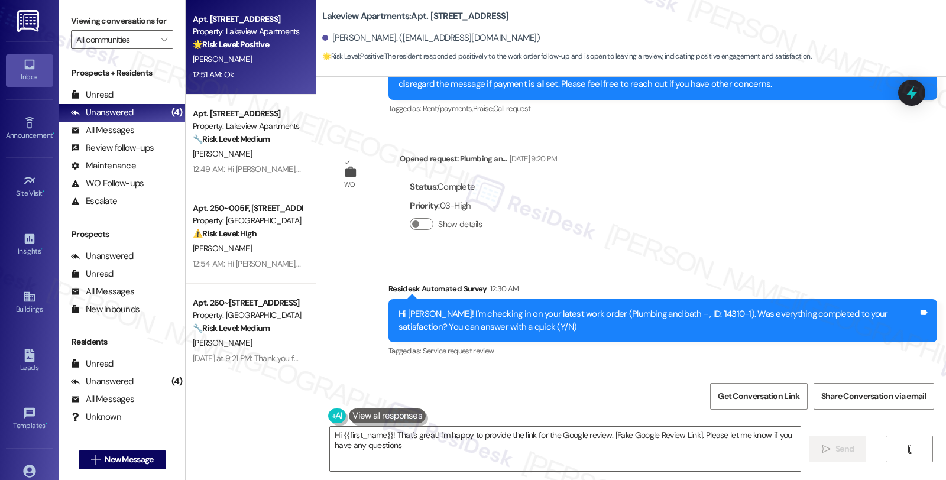
type textarea "Hi {{first_name}}! That's great! I'm happy to provide the link for the Google r…"
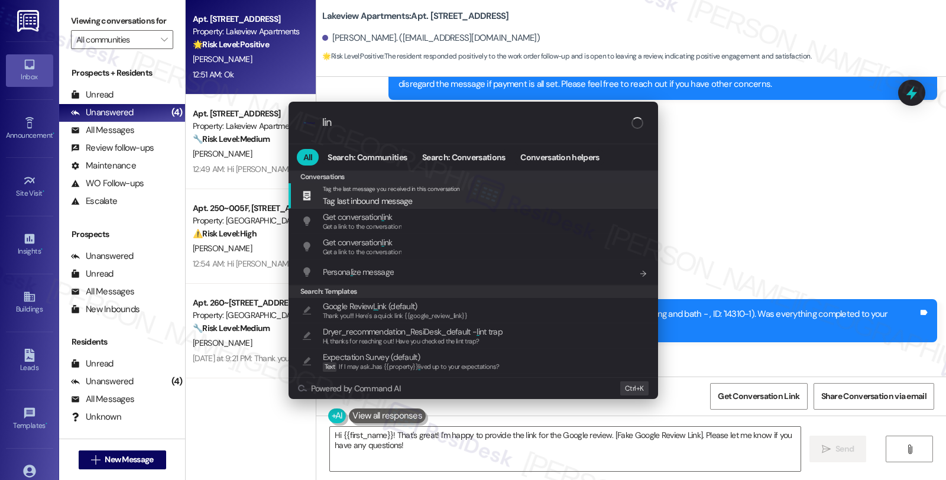
type input "link"
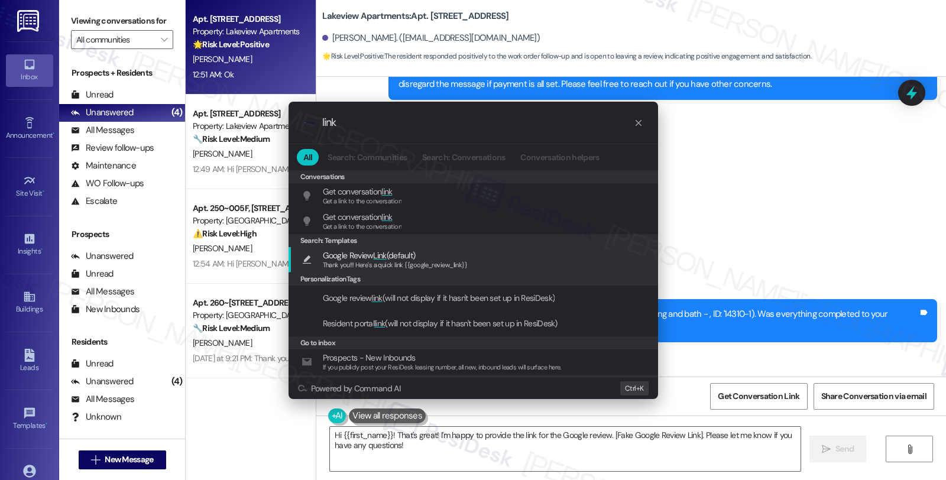
click at [412, 258] on span "Google Review Link (default)" at bounding box center [369, 255] width 93 height 13
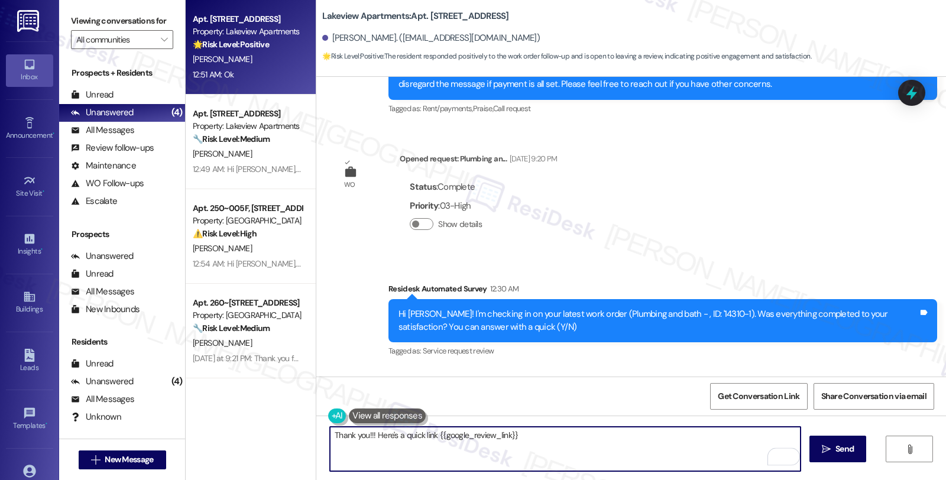
click at [330, 432] on textarea "Thank you!!! Here's a quick link {{google_review_link}}" at bounding box center [565, 449] width 470 height 44
type textarea "Awesome! Here's a quick link {{google_review_link}}"
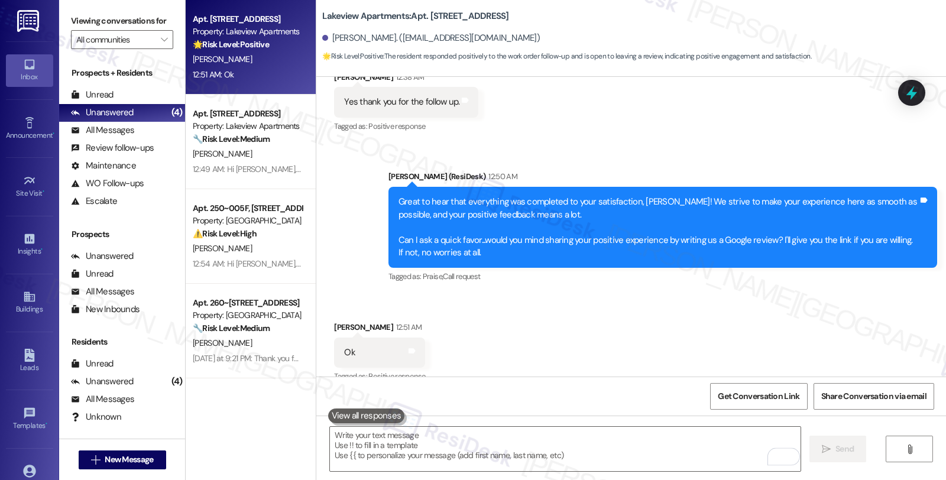
scroll to position [2295, 0]
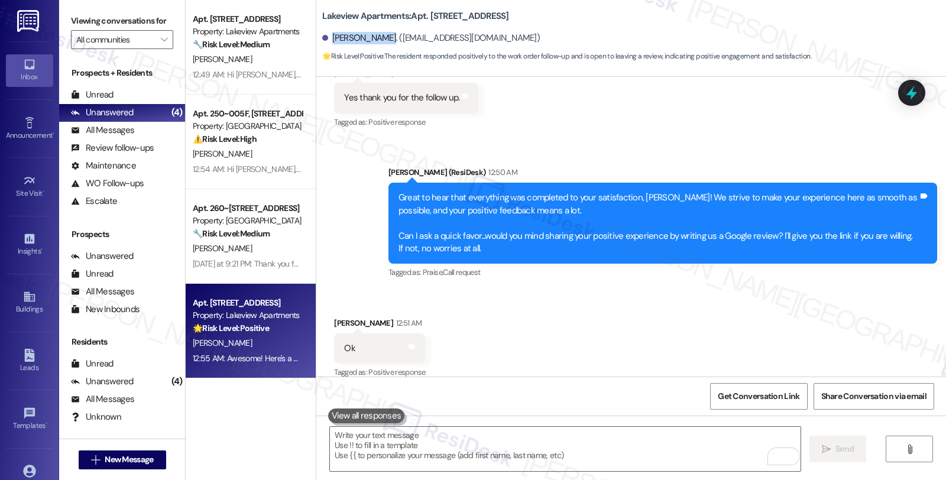
drag, startPoint x: 323, startPoint y: 40, endPoint x: 370, endPoint y: 46, distance: 47.6
click at [370, 46] on div "[PERSON_NAME]. ([EMAIL_ADDRESS][DOMAIN_NAME])" at bounding box center [633, 39] width 623 height 24
copy div "[PERSON_NAME]"
click at [752, 397] on span "Get Conversation Link" at bounding box center [758, 396] width 82 height 12
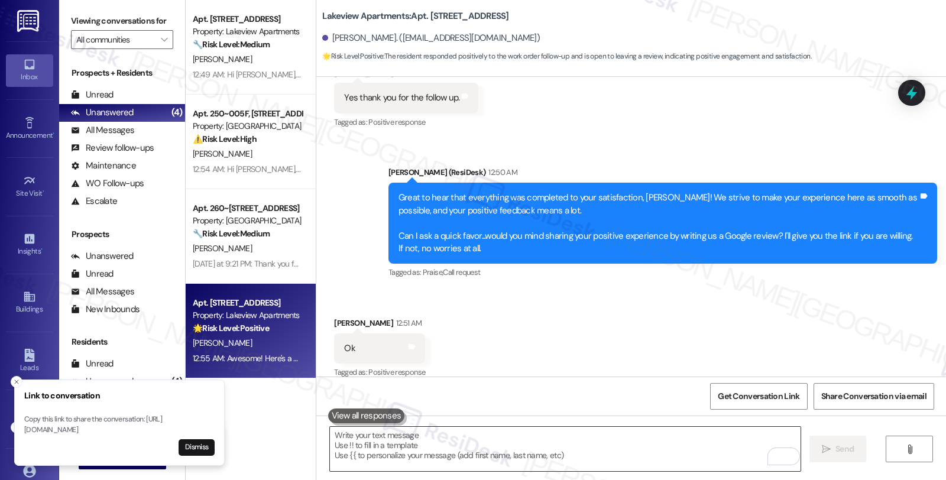
click at [458, 453] on textarea "To enrich screen reader interactions, please activate Accessibility in Grammarl…" at bounding box center [565, 449] width 470 height 44
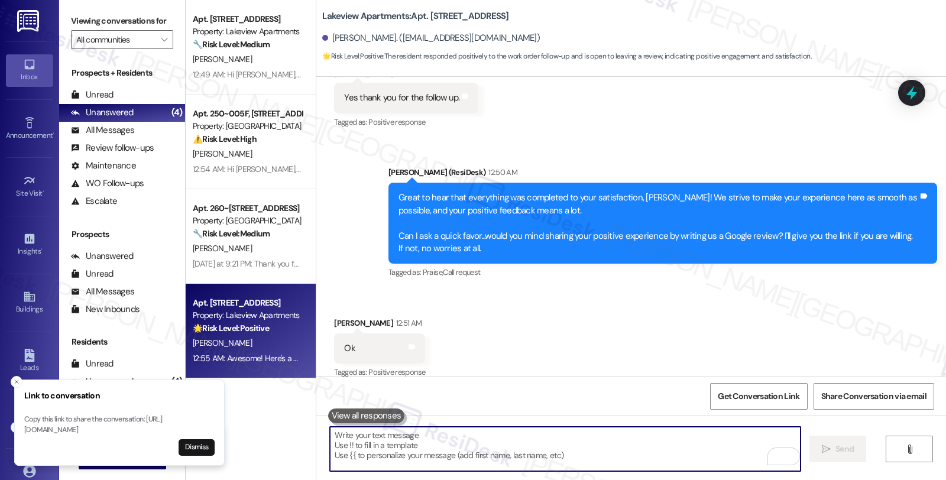
paste textarea "You may leave your review at your convenience. I would also appreciate if you c…"
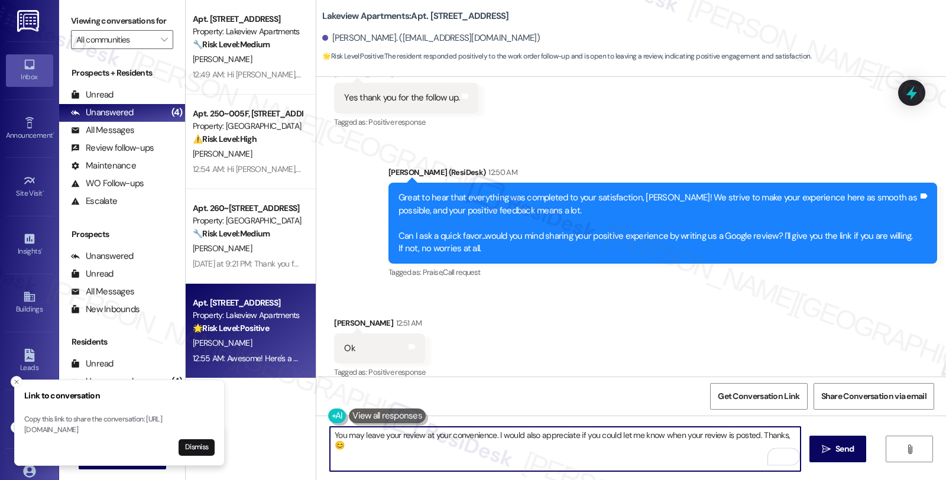
click at [334, 317] on div "[PERSON_NAME] 12:51 AM" at bounding box center [379, 325] width 91 height 17
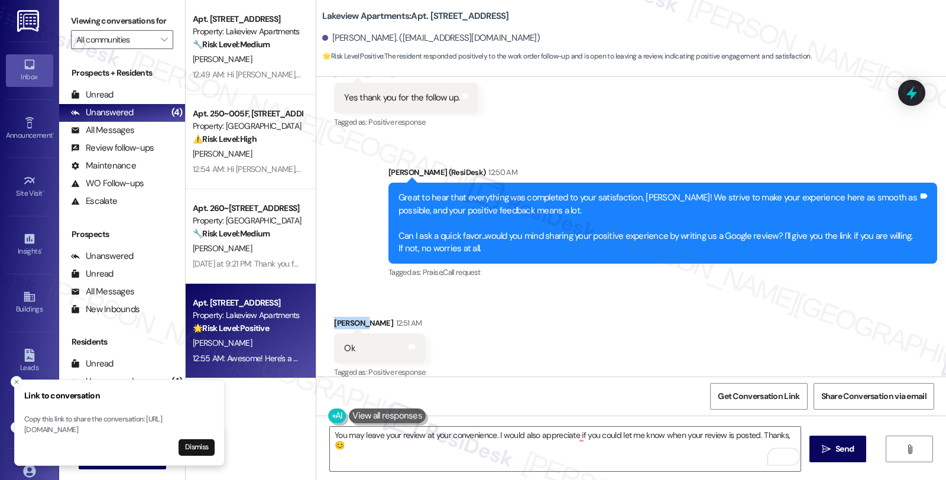
click at [334, 317] on div "[PERSON_NAME] 12:51 AM" at bounding box center [379, 325] width 91 height 17
copy div "[PERSON_NAME]"
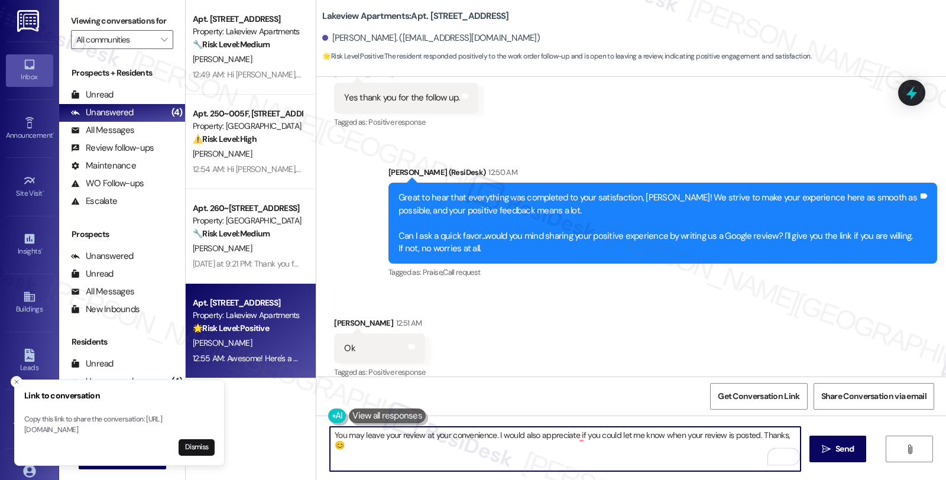
click at [778, 433] on textarea "You may leave your review at your convenience. I would also appreciate if you c…" at bounding box center [565, 449] width 470 height 44
paste textarea "[PERSON_NAME]"
type textarea "You may leave your review at your convenience. I would also appreciate if you c…"
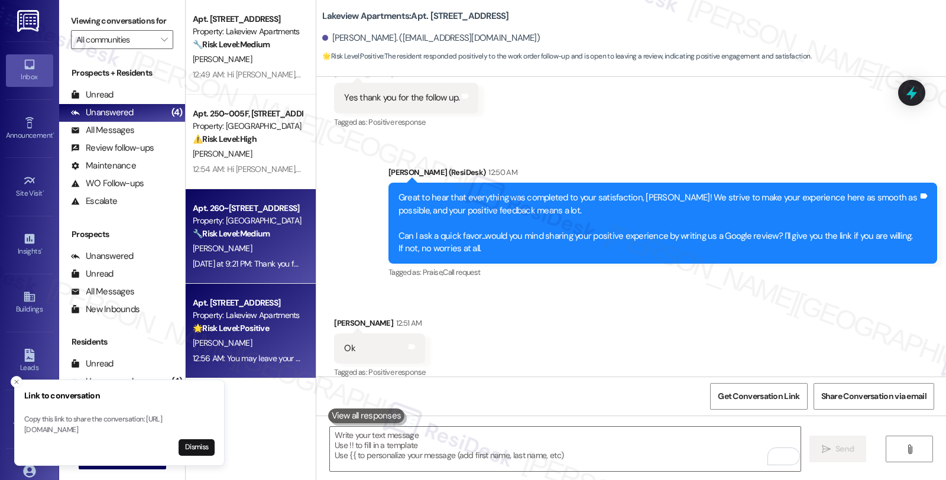
click at [268, 215] on div "Property: [GEOGRAPHIC_DATA]" at bounding box center [247, 221] width 109 height 12
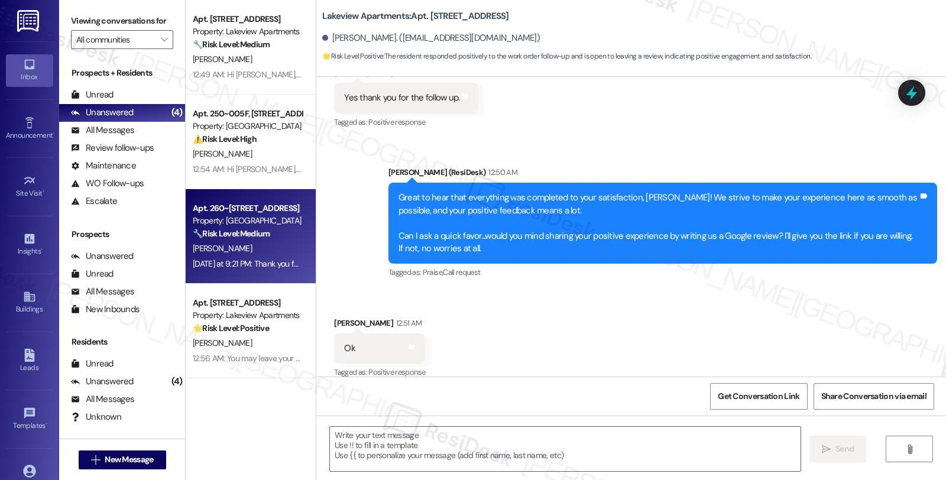
type textarea "Fetching suggested responses. Please feel free to read through the conversation…"
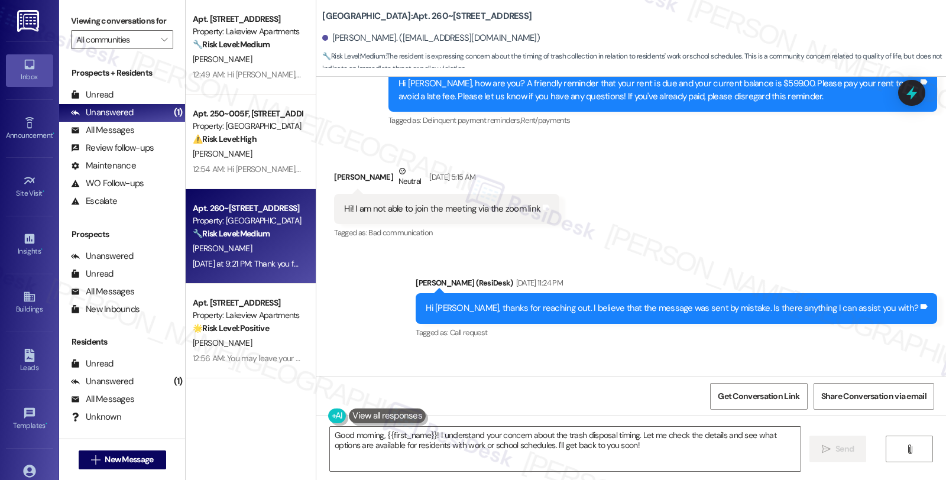
scroll to position [1368, 0]
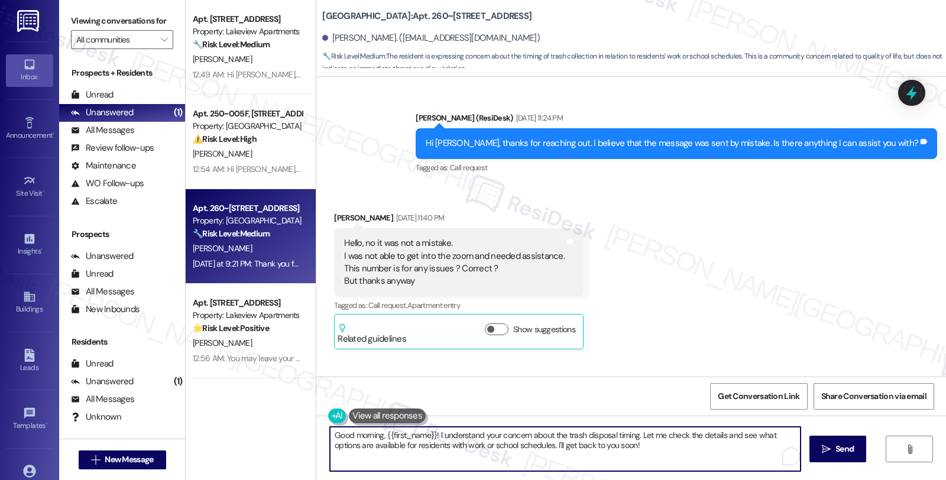
drag, startPoint x: 635, startPoint y: 436, endPoint x: 664, endPoint y: 453, distance: 33.1
click at [664, 453] on textarea "Good morning, {{first_name}}! I understand your concern about the trash disposa…" at bounding box center [565, 449] width 470 height 44
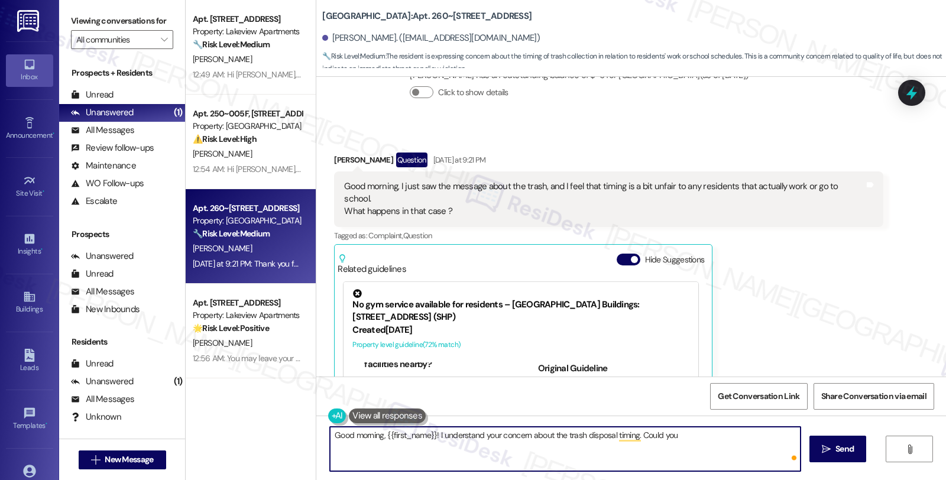
scroll to position [1762, 0]
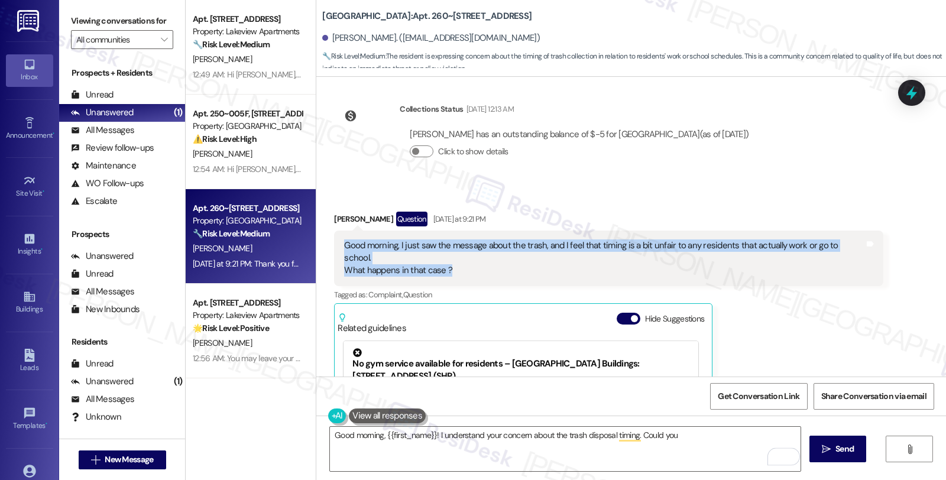
drag, startPoint x: 483, startPoint y: 256, endPoint x: 331, endPoint y: 242, distance: 152.5
click at [334, 242] on div "Good morning, I just saw the message about the trash, and I feel that timing is…" at bounding box center [608, 258] width 548 height 56
copy div "Good morning, I just saw the message about the trash, and I feel that timing is…"
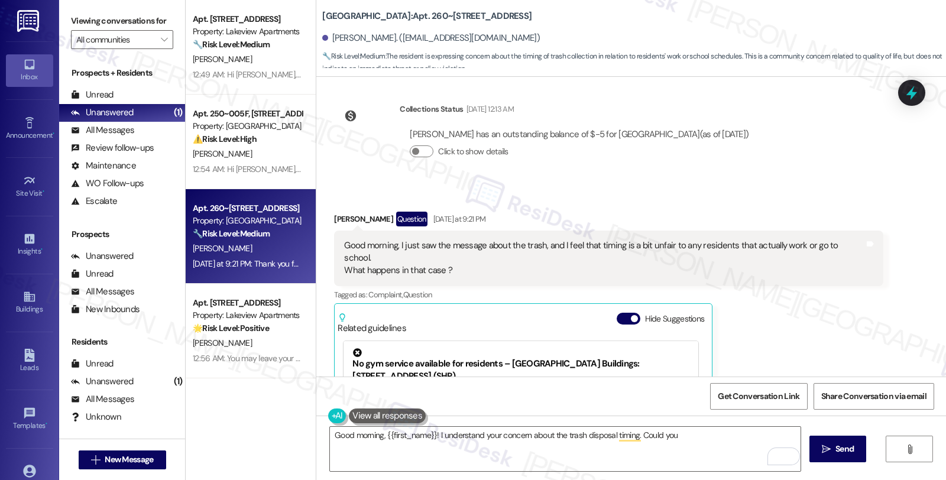
click at [337, 228] on div "[PERSON_NAME] Question [DATE] at 9:21 PM" at bounding box center [608, 221] width 548 height 19
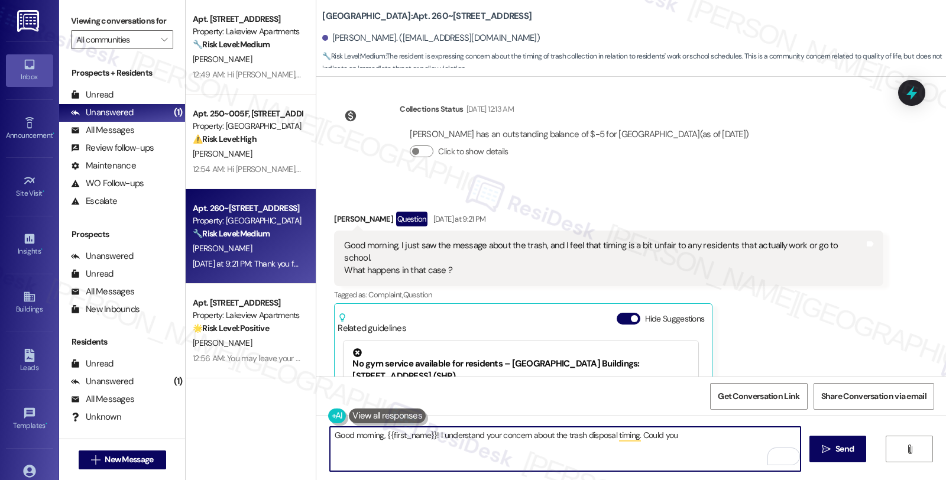
click at [330, 434] on textarea "Good morning, {{first_name}}! I understand your concern about the trash disposa…" at bounding box center [565, 449] width 470 height 44
click at [332, 432] on textarea "HI [PERSON_NAME],. Good morning, {{first_name}}! I understand your concern abou…" at bounding box center [565, 449] width 470 height 44
click at [358, 434] on textarea "Hi [PERSON_NAME],. Good morning, {{first_name}}! I understand your concern abou…" at bounding box center [565, 449] width 470 height 44
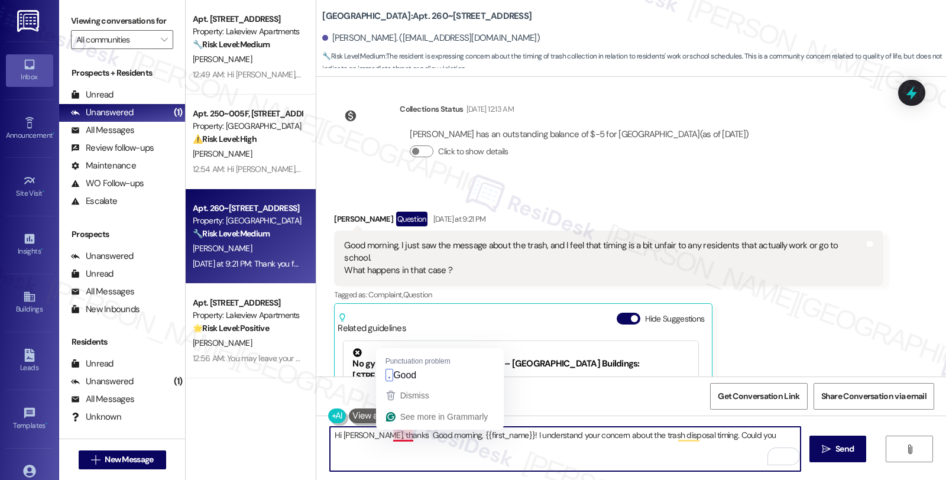
click at [385, 433] on textarea "Hi [PERSON_NAME], thanks Good morning, {{first_name}}! I understand your concer…" at bounding box center [565, 449] width 470 height 44
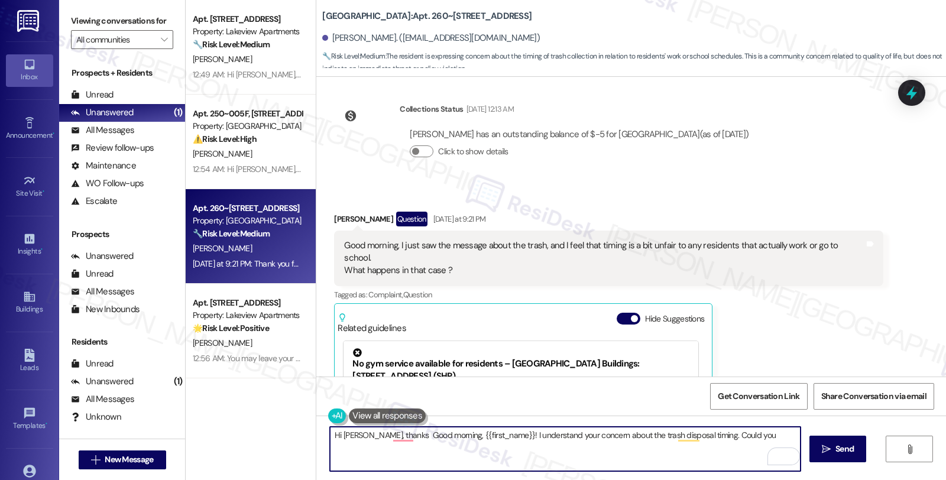
click at [361, 434] on textarea "Hi [PERSON_NAME], thanks Good morning, {{first_name}}! I understand your concer…" at bounding box center [565, 449] width 470 height 44
click at [359, 434] on textarea "Hi [PERSON_NAME], thanks Good morning, {{first_name}}! I understand your concer…" at bounding box center [565, 449] width 470 height 44
drag, startPoint x: 575, startPoint y: 432, endPoint x: 668, endPoint y: 432, distance: 92.8
click at [668, 432] on textarea "Hi [PERSON_NAME], I see you have some concerns about the trash disposal timing.…" at bounding box center [565, 449] width 470 height 44
paste textarea "Thanks for bringing that up. Just to better understand your concern"
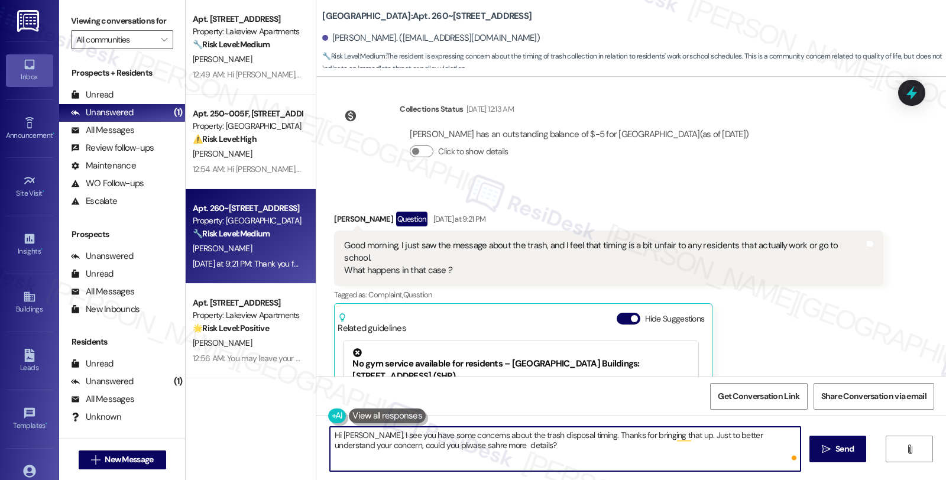
paste textarea "Could you clarify what specific issue you're referring to with the trash—was it…"
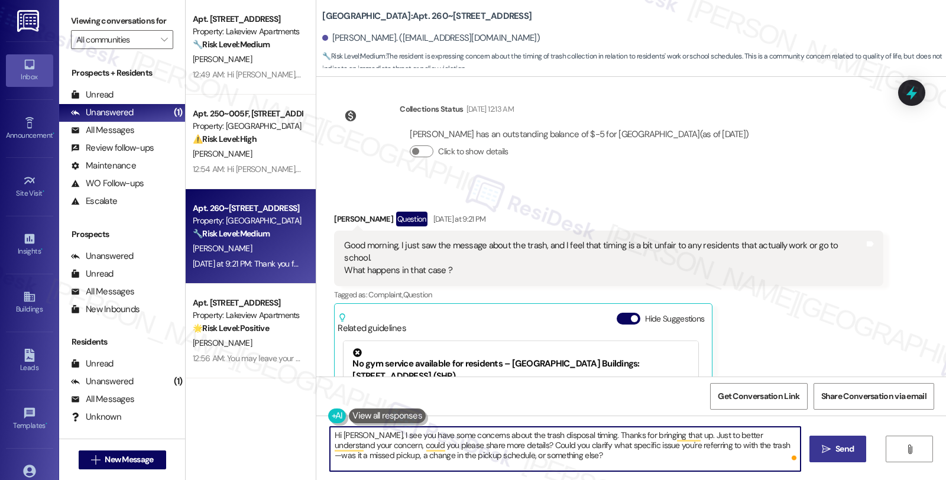
type textarea "Hi [PERSON_NAME], I see you have some concerns about the trash disposal timing.…"
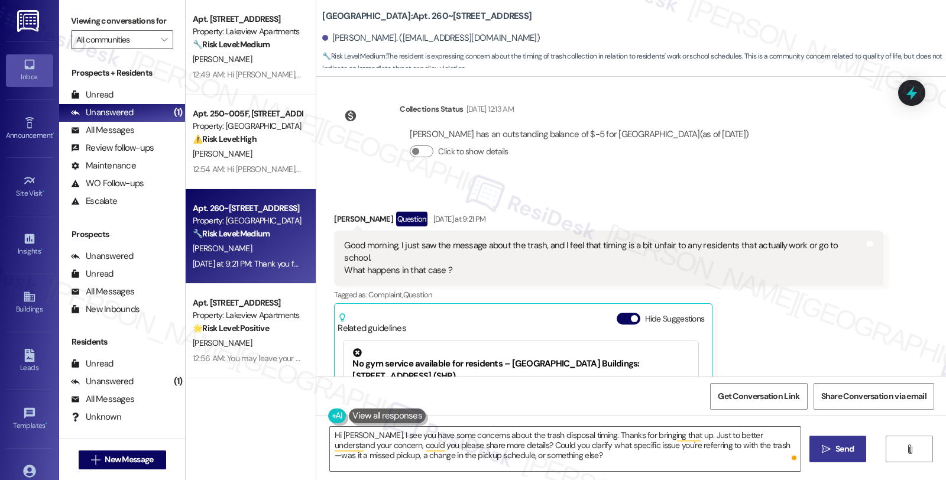
click at [828, 457] on button " Send" at bounding box center [837, 449] width 57 height 27
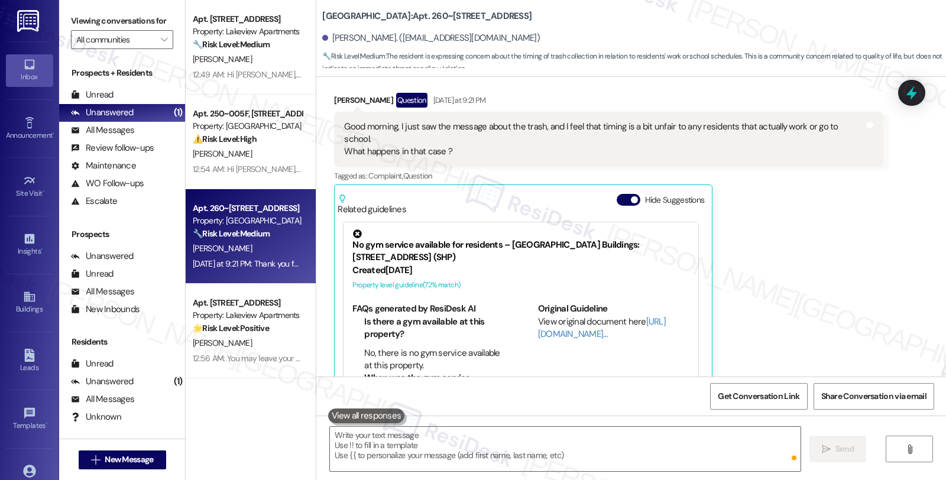
scroll to position [1912, 0]
